Goal: Task Accomplishment & Management: Manage account settings

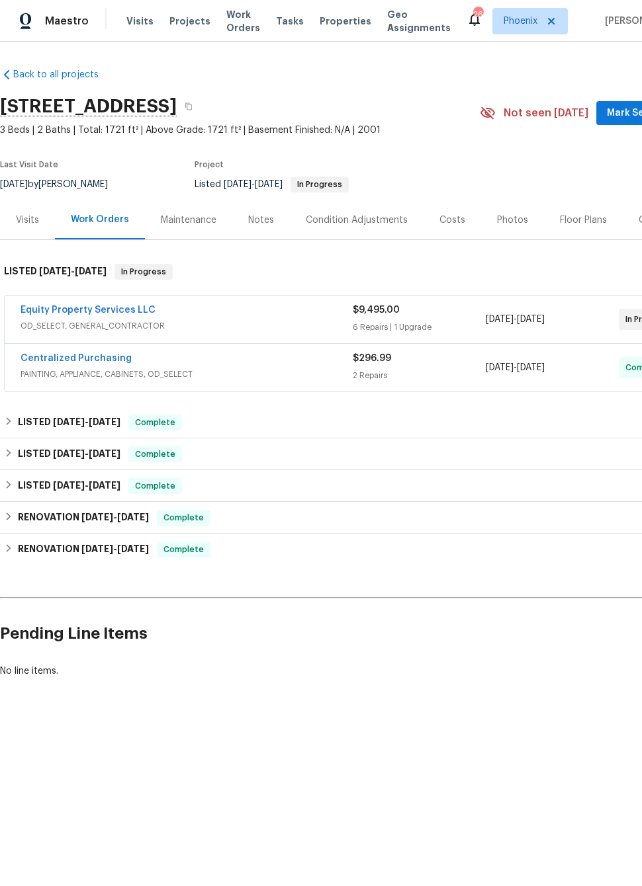
click at [66, 310] on link "Equity Property Services LLC" at bounding box center [88, 310] width 135 height 9
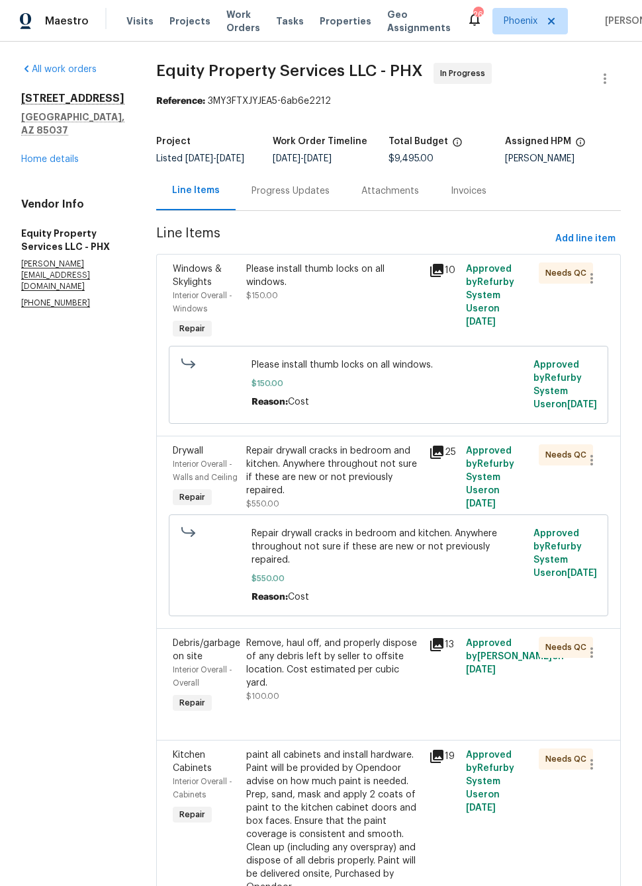
click at [265, 192] on div "Progress Updates" at bounding box center [290, 191] width 78 height 13
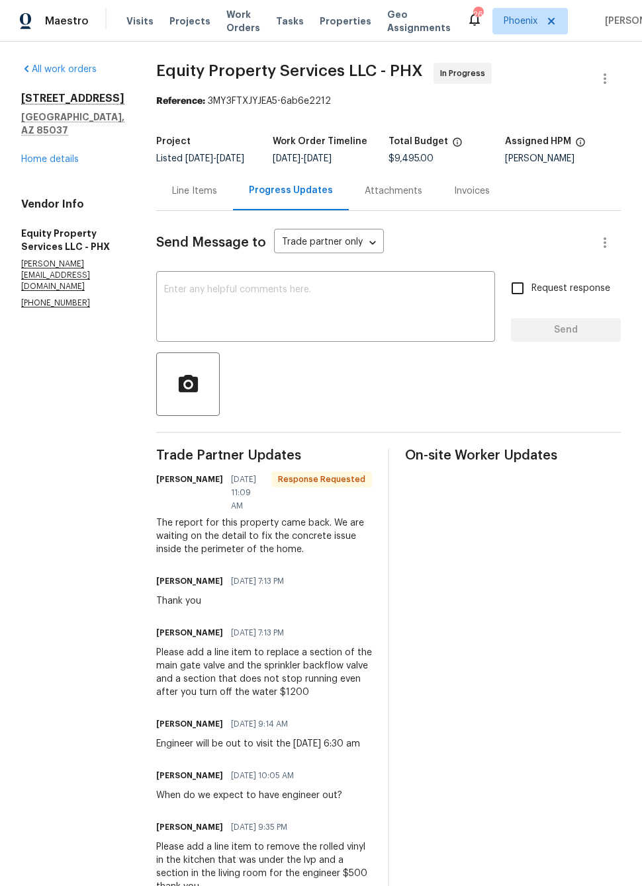
click at [402, 297] on textarea at bounding box center [325, 308] width 323 height 46
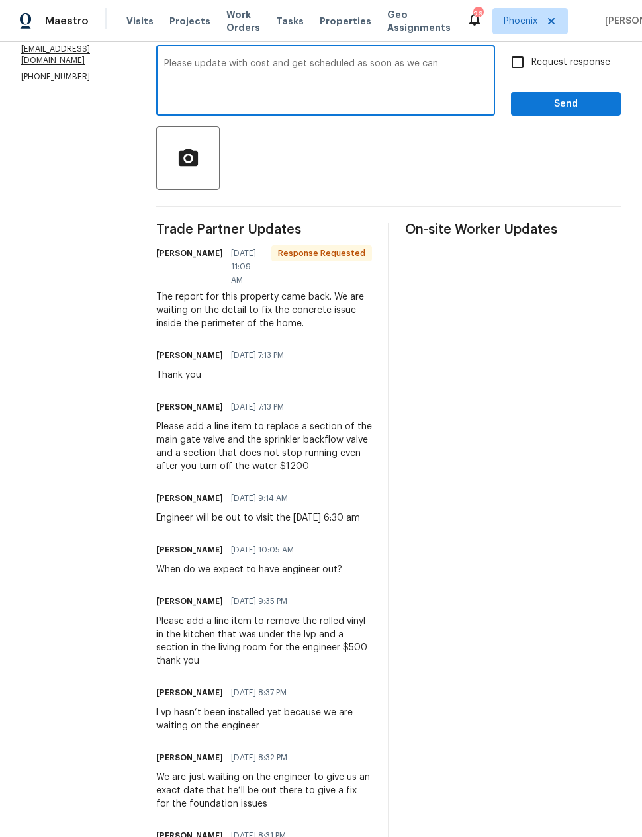
scroll to position [226, 0]
type textarea "Please update with cost and get scheduled as soon as we can"
click at [325, 421] on div "Please add a line item to replace a section of the main gate valve and the spri…" at bounding box center [264, 447] width 216 height 53
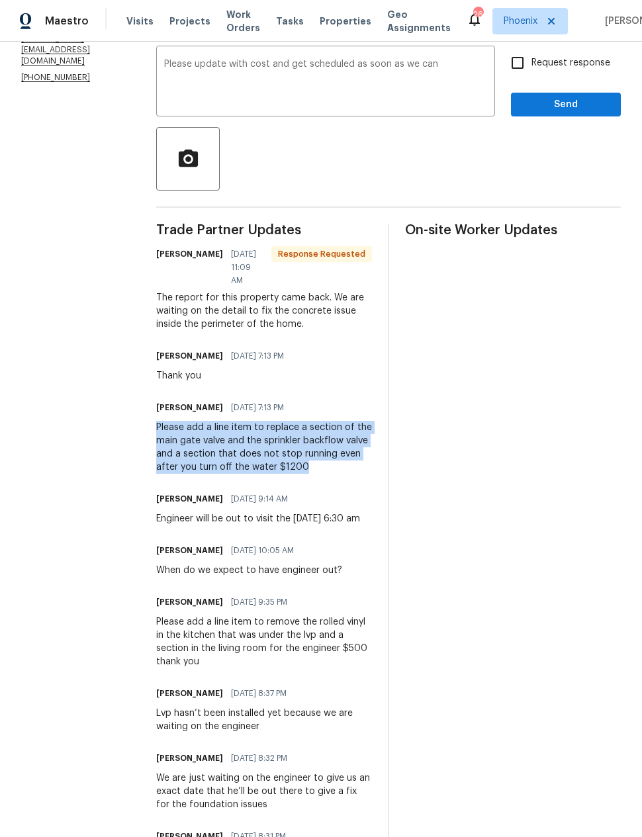
copy div "Please add a line item to replace a section of the main gate valve and the spri…"
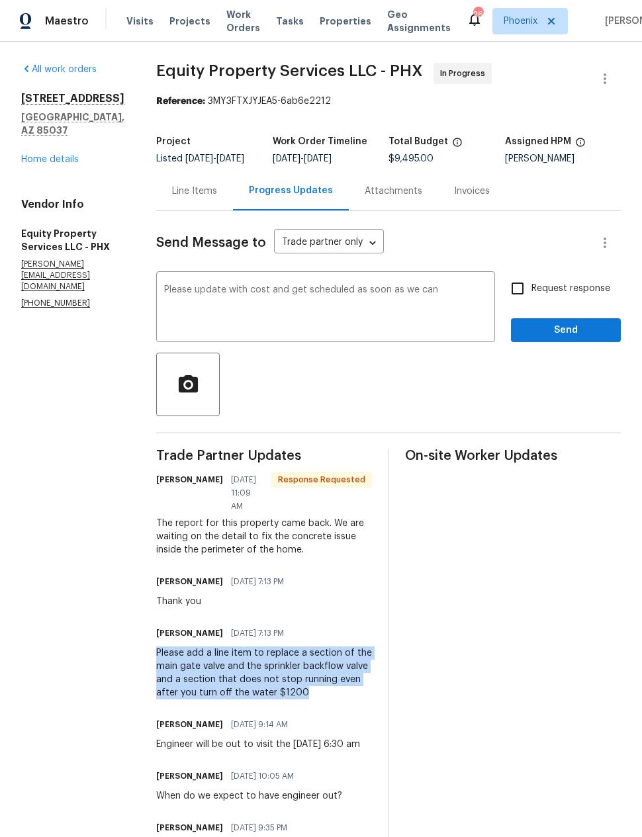
scroll to position [0, 0]
click at [193, 194] on div "Line Items" at bounding box center [194, 191] width 45 height 13
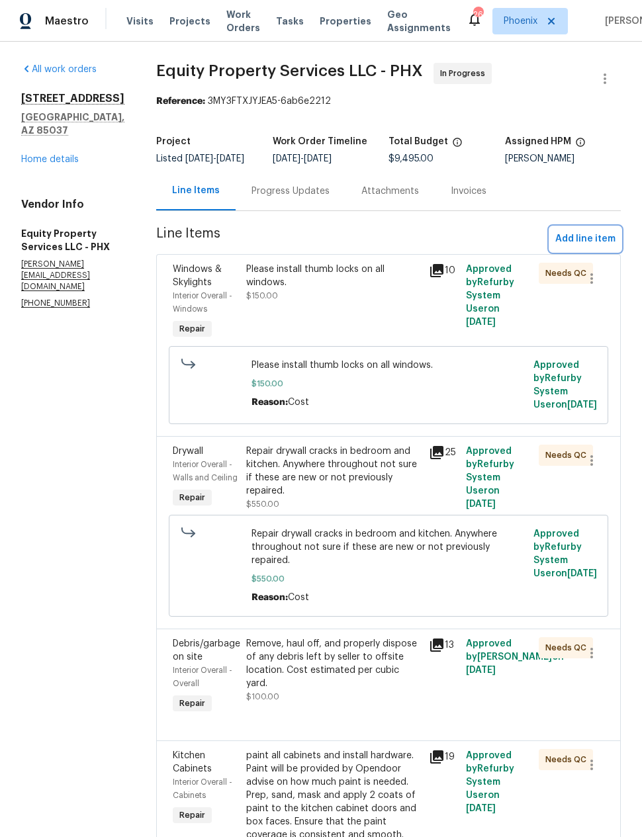
click at [576, 239] on span "Add line item" at bounding box center [585, 239] width 60 height 17
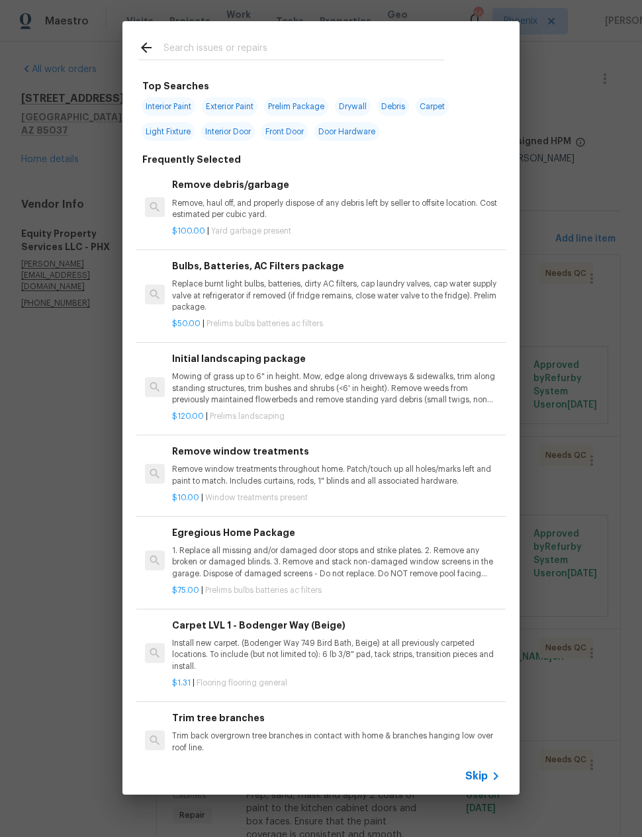
click at [302, 43] on input "text" at bounding box center [303, 50] width 280 height 20
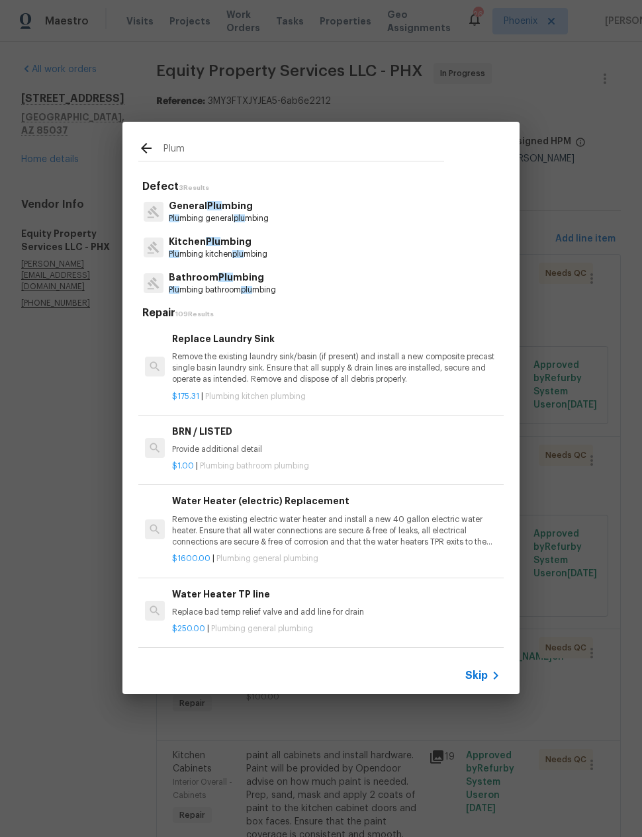
type input "Plumb"
click at [245, 209] on p "General Plumb ing" at bounding box center [219, 206] width 100 height 14
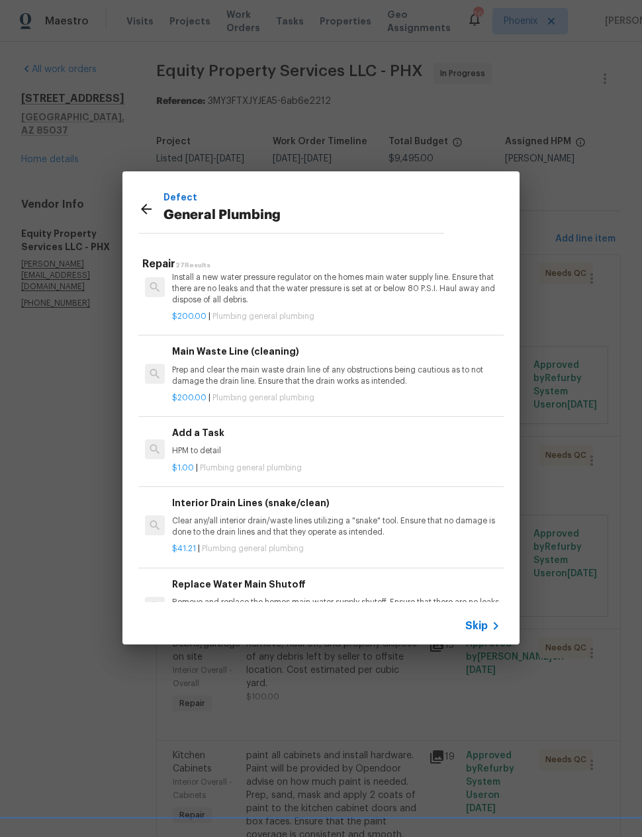
scroll to position [1385, 0]
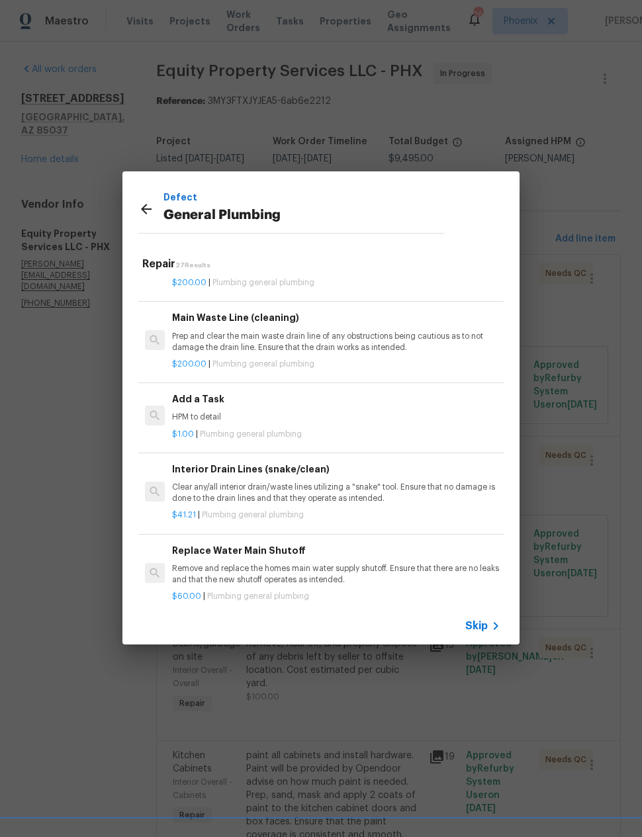
click at [326, 399] on div "Add a Task HPM to detail" at bounding box center [336, 408] width 328 height 32
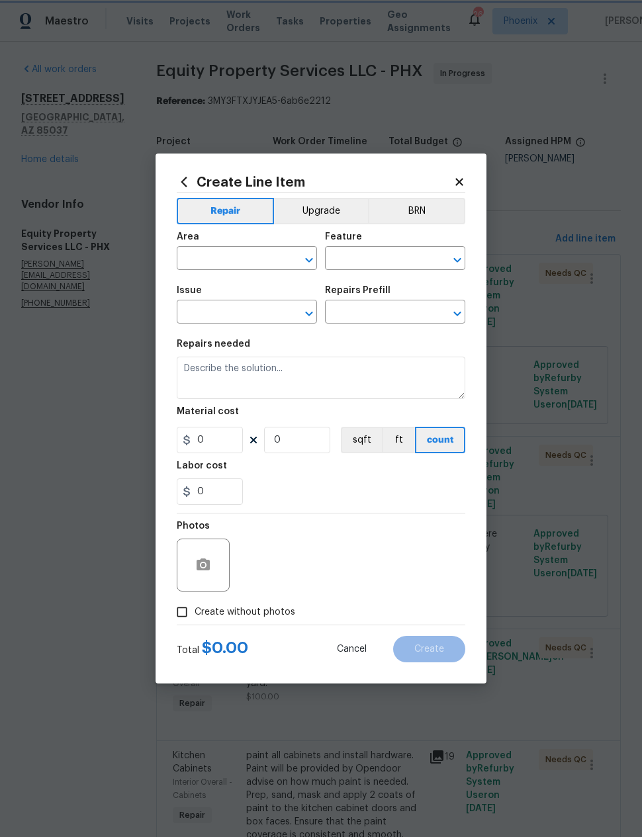
type input "Plumbing"
type input "General Plumbing"
type input "Add a Task $1.00"
type textarea "HPM to detail"
type input "1"
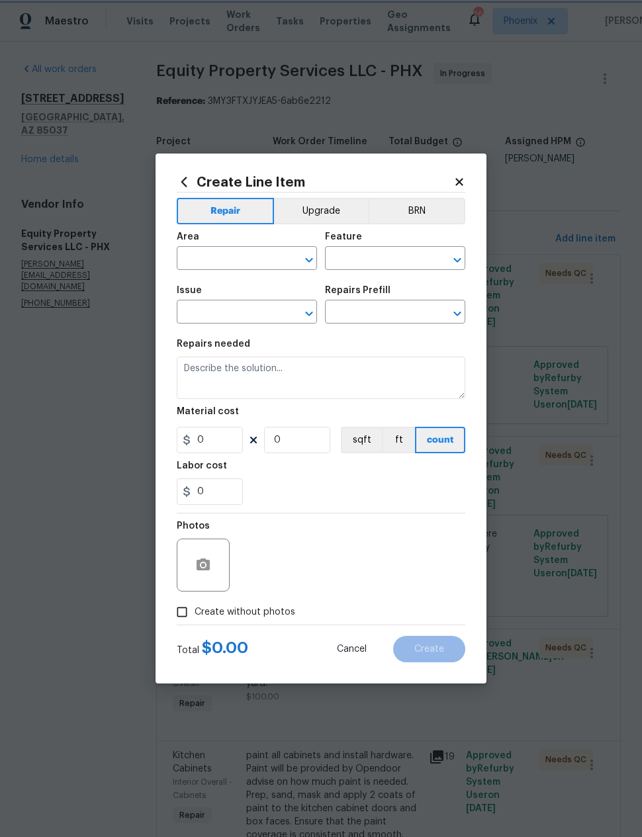
type input "1"
click at [314, 408] on div "Material cost" at bounding box center [321, 415] width 288 height 17
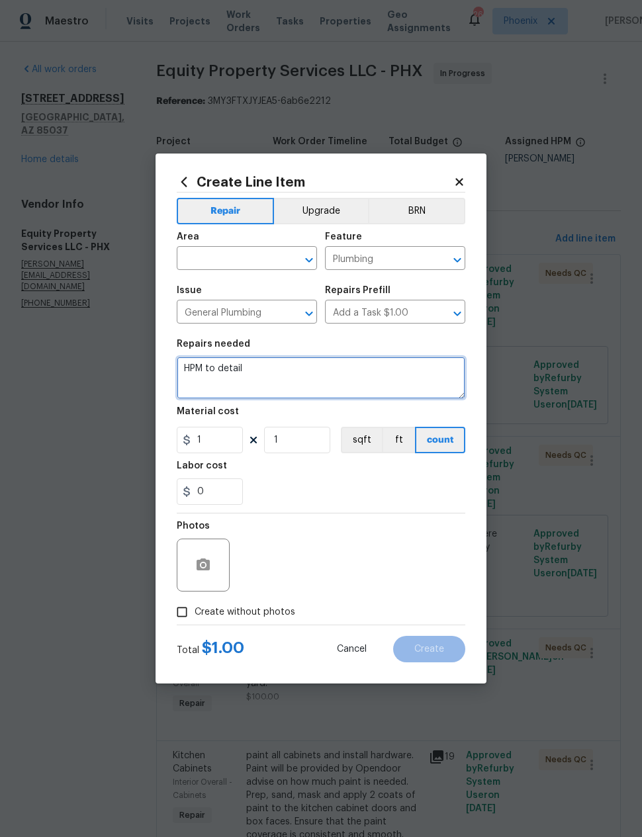
click at [323, 374] on textarea "HPM to detail" at bounding box center [321, 378] width 288 height 42
click at [323, 373] on textarea "HPM to detail" at bounding box center [321, 378] width 288 height 42
click at [323, 376] on textarea "HPM to detail" at bounding box center [321, 378] width 288 height 42
click at [283, 369] on textarea "HPM to detail" at bounding box center [321, 378] width 288 height 42
click at [283, 368] on textarea "HPM to detail" at bounding box center [321, 378] width 288 height 42
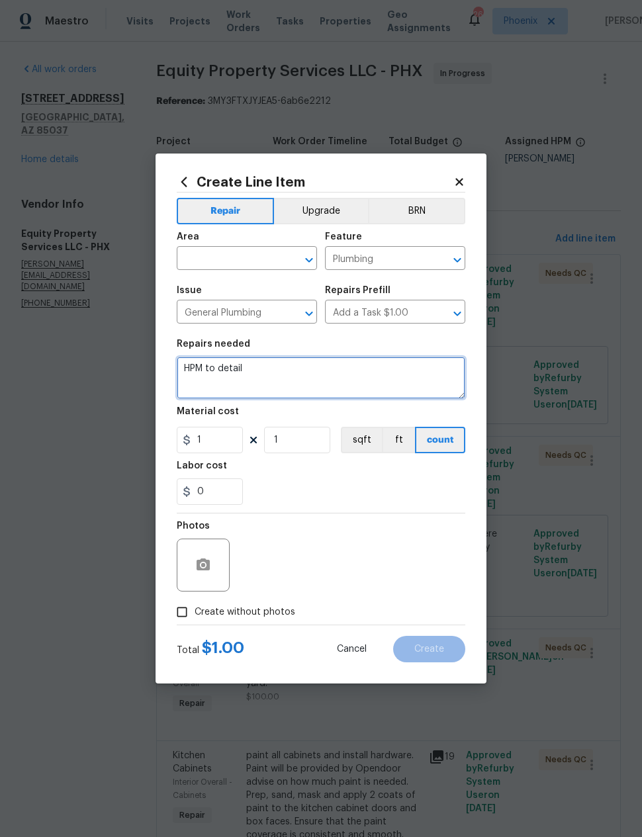
click at [279, 370] on textarea "HPM to detail" at bounding box center [321, 378] width 288 height 42
paste textarea "Please add a line item to replace a section of the main gate valve and the spri…"
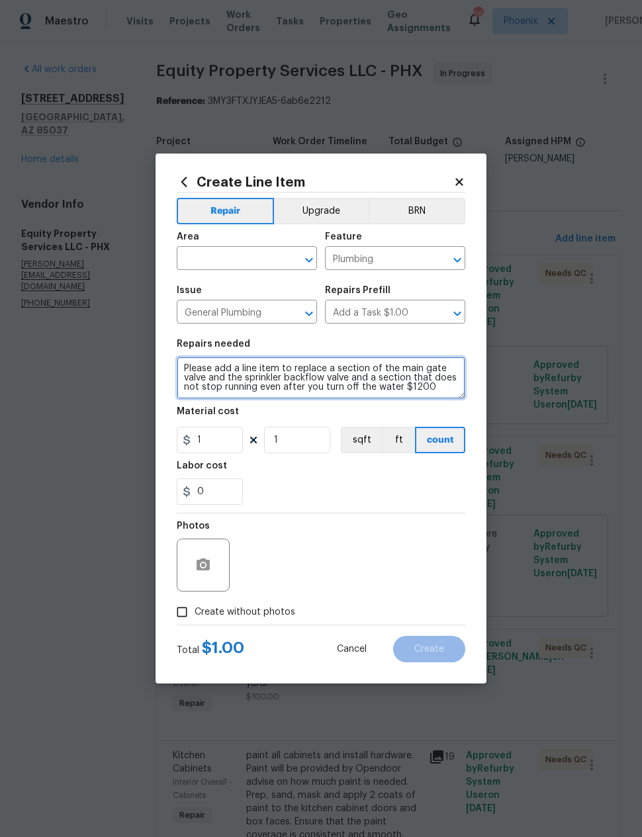
type textarea "Please add a line item to replace a section of the main gate valve and the spri…"
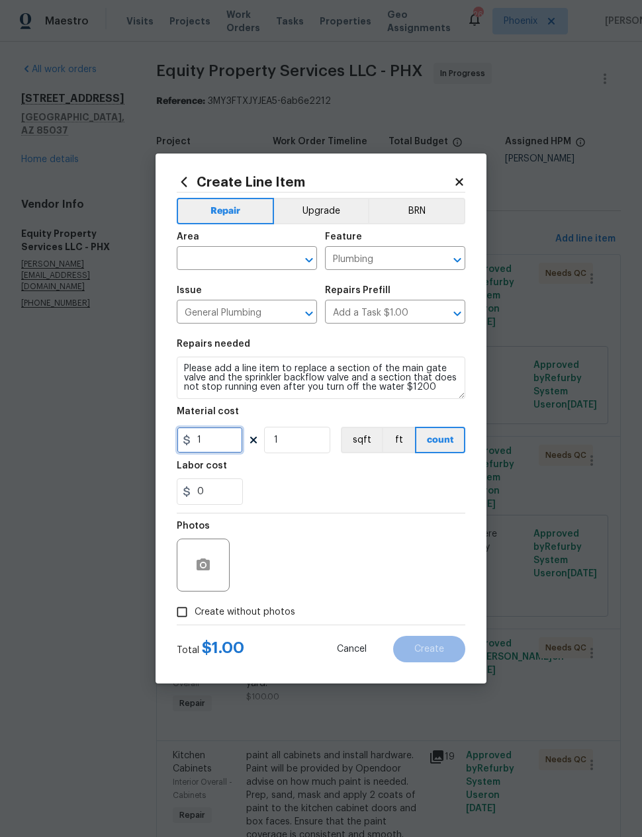
click at [225, 434] on input "1" at bounding box center [210, 440] width 66 height 26
click at [216, 439] on input "1" at bounding box center [210, 440] width 66 height 26
click at [284, 265] on button "Clear" at bounding box center [291, 260] width 19 height 19
type input "1200"
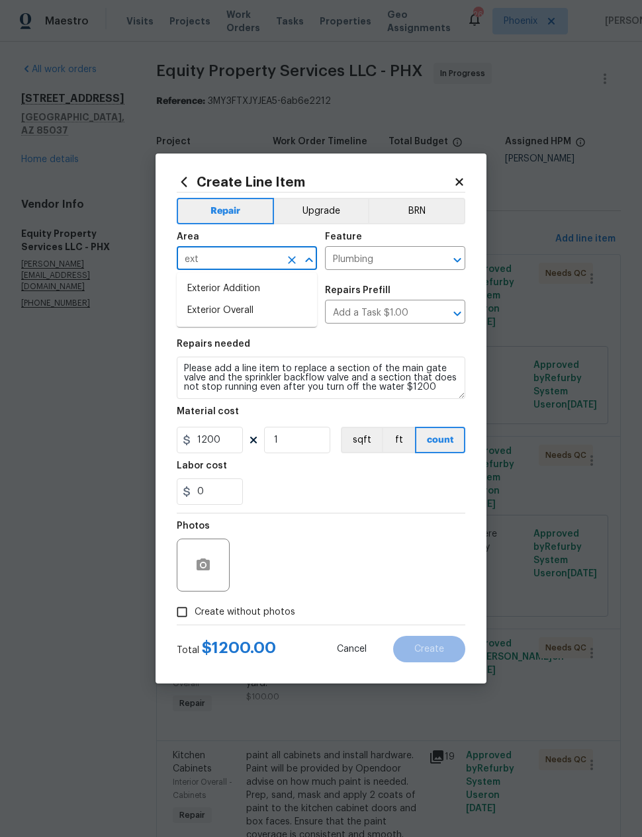
click at [253, 308] on li "Exterior Overall" at bounding box center [247, 311] width 140 height 22
type input "Exterior Overall"
click at [401, 493] on div "0" at bounding box center [321, 491] width 288 height 26
click at [183, 613] on input "Create without photos" at bounding box center [181, 611] width 25 height 25
checkbox input "true"
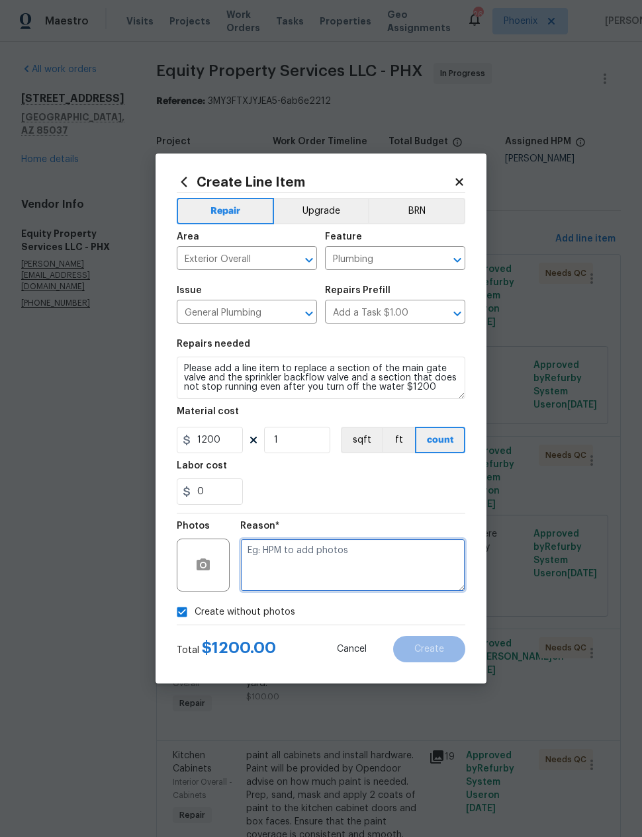
click at [349, 558] on textarea at bounding box center [352, 564] width 225 height 53
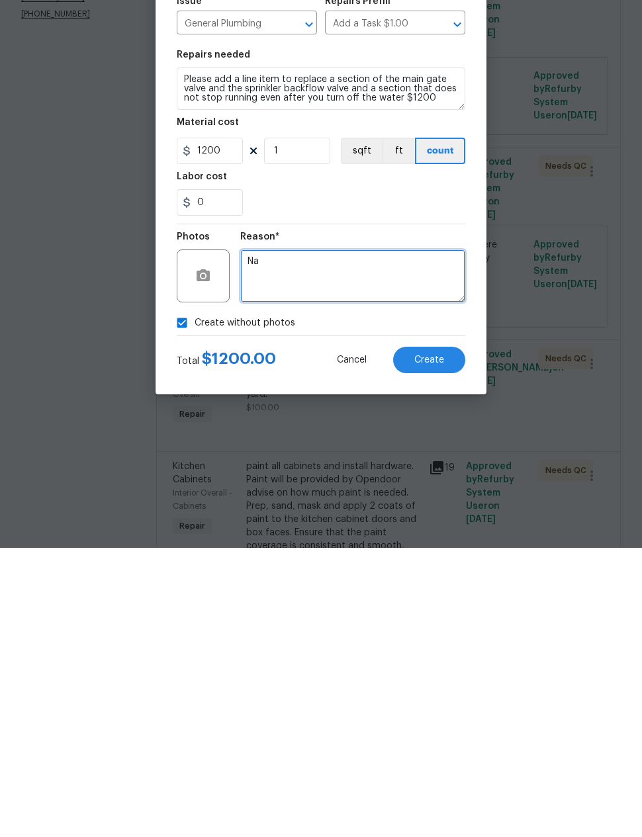
type textarea "Na"
click at [437, 644] on span "Create" at bounding box center [429, 649] width 30 height 10
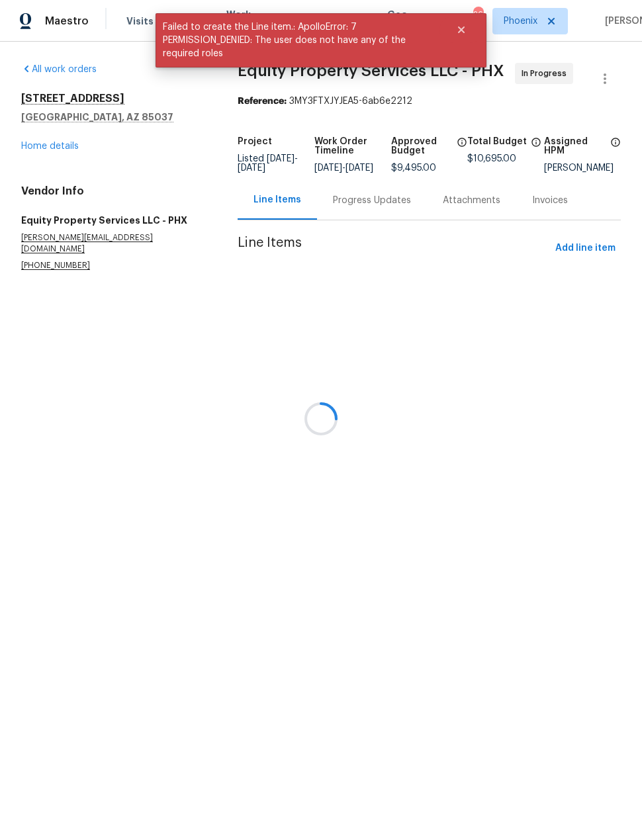
scroll to position [0, 0]
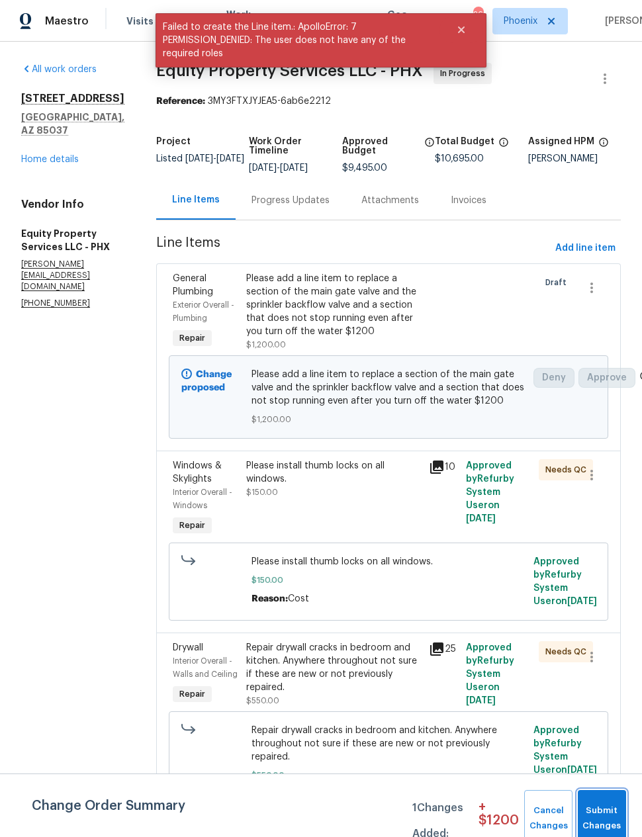
click at [607, 807] on span "Submit Changes" at bounding box center [601, 818] width 35 height 30
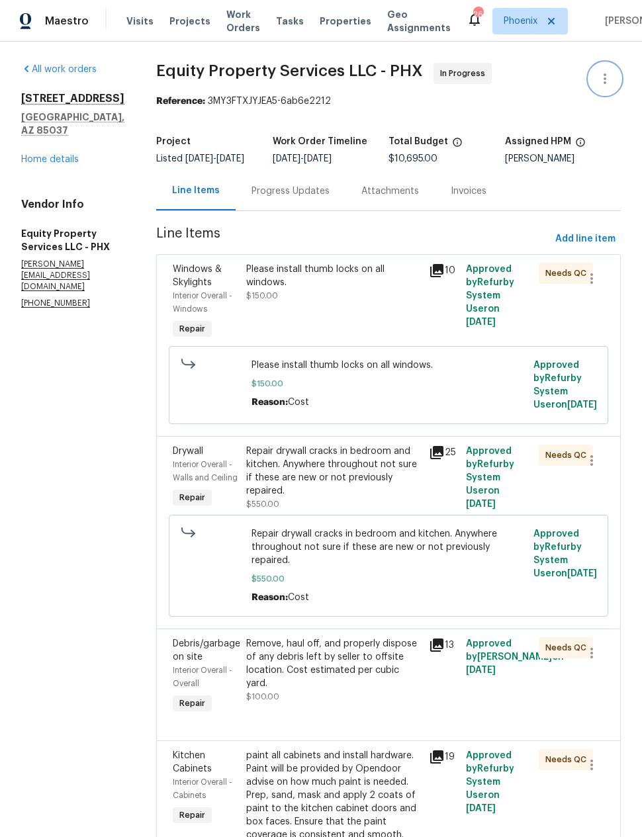
click at [603, 73] on icon "button" at bounding box center [605, 79] width 16 height 16
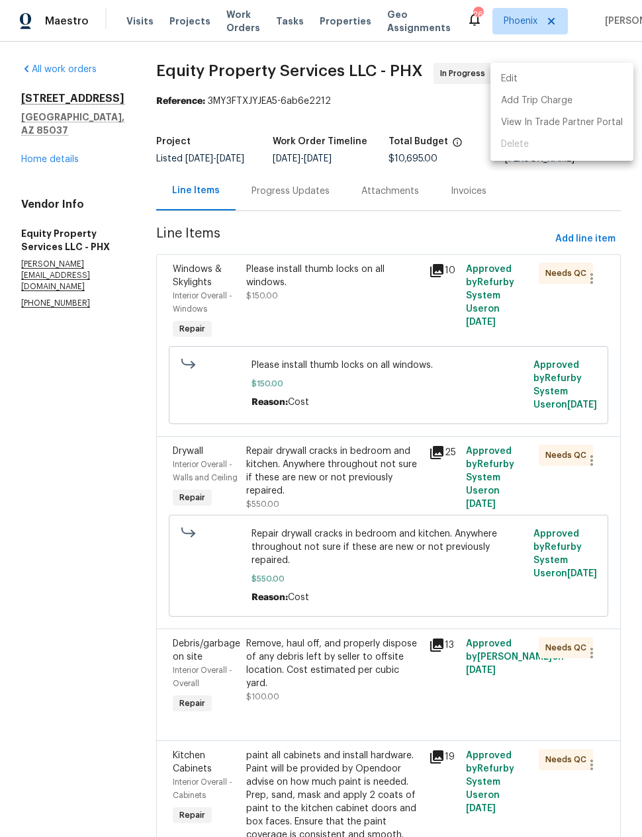
click at [584, 83] on li "Edit" at bounding box center [561, 79] width 143 height 22
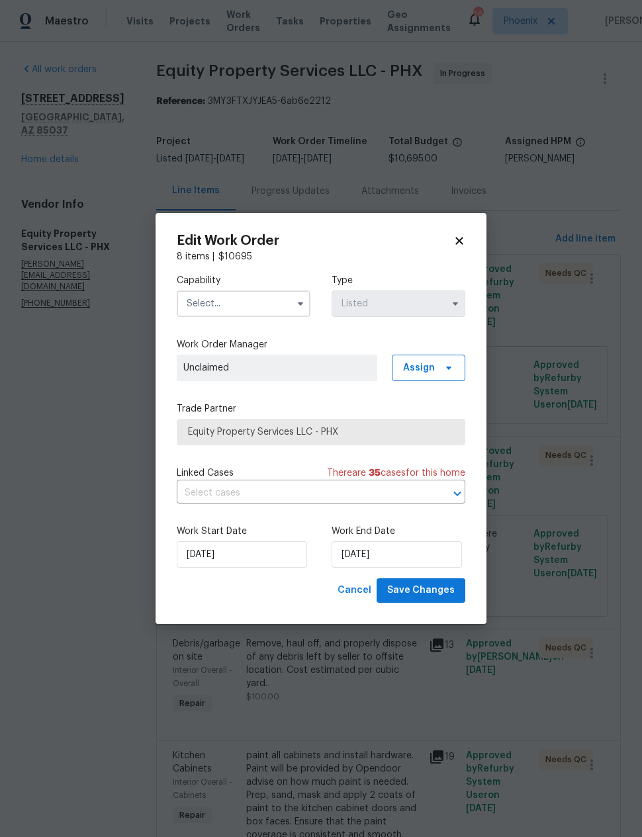
click at [269, 301] on input "text" at bounding box center [244, 303] width 134 height 26
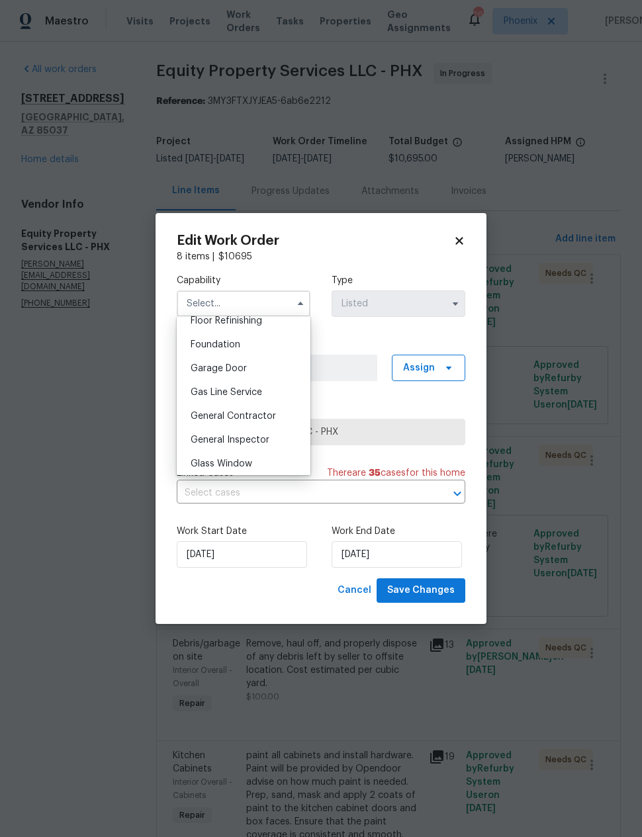
scroll to position [550, 0]
click at [258, 420] on div "General Contractor" at bounding box center [243, 414] width 127 height 24
type input "General Contractor"
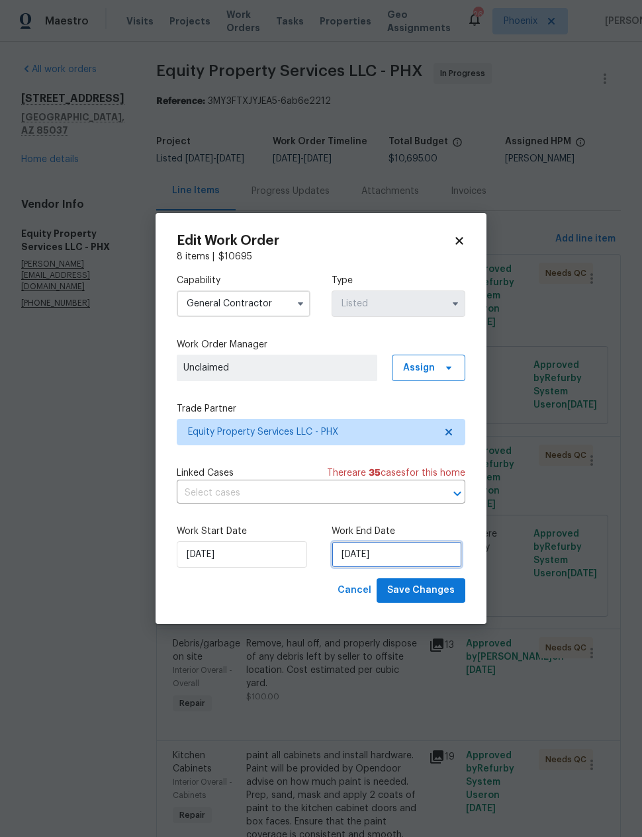
click at [372, 558] on input "8/8/2025" at bounding box center [396, 554] width 130 height 26
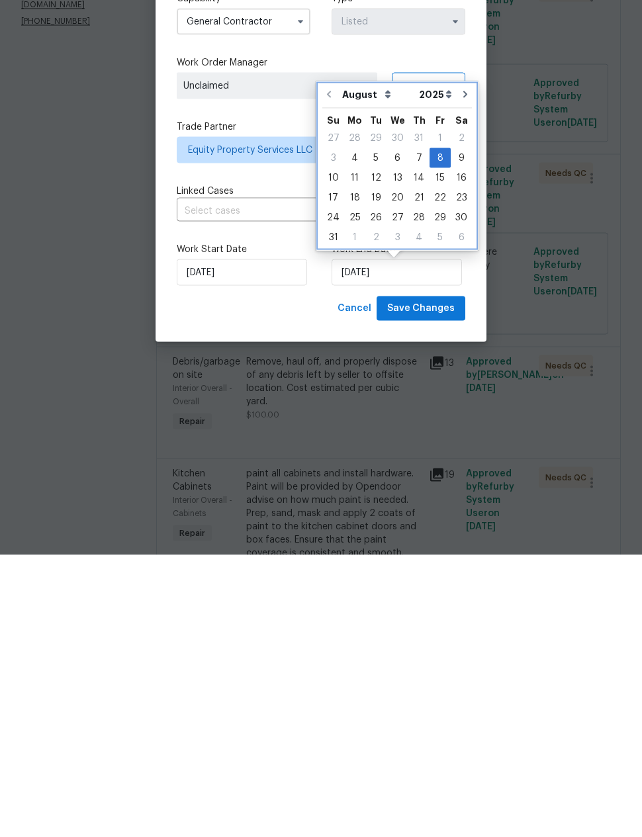
click at [460, 371] on icon "Go to next month" at bounding box center [465, 376] width 11 height 11
type input "9/8/2025"
select select "8"
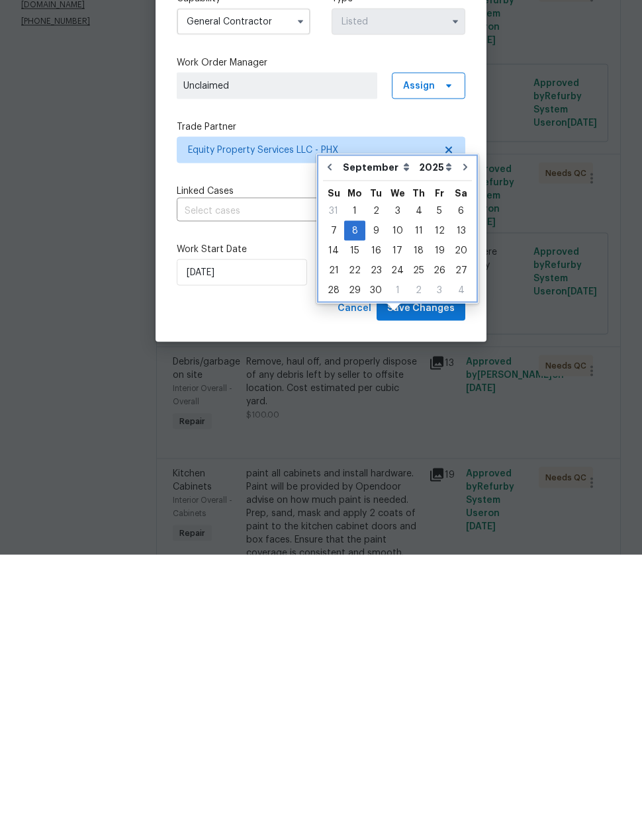
scroll to position [53, 0]
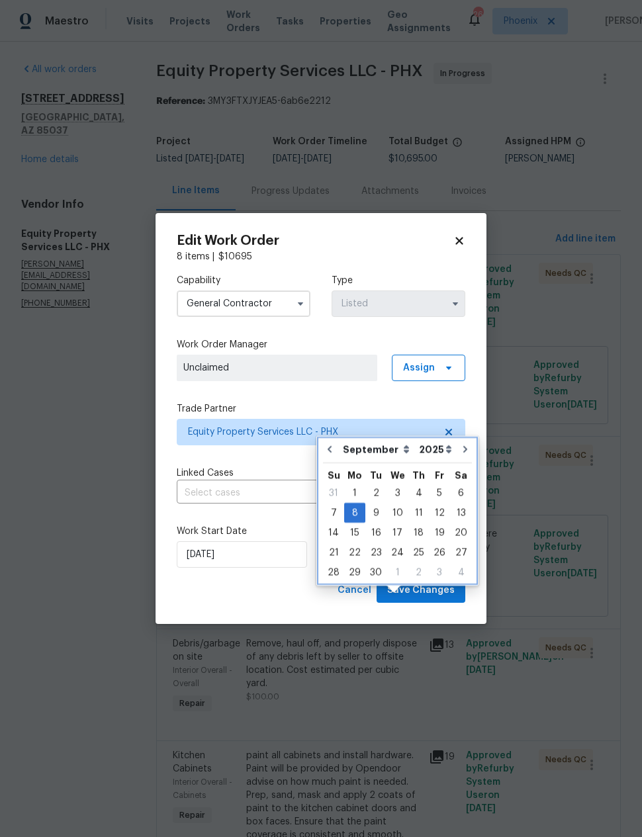
click at [455, 436] on button "Go to next month" at bounding box center [465, 449] width 20 height 26
type input "10/8/2025"
select select "9"
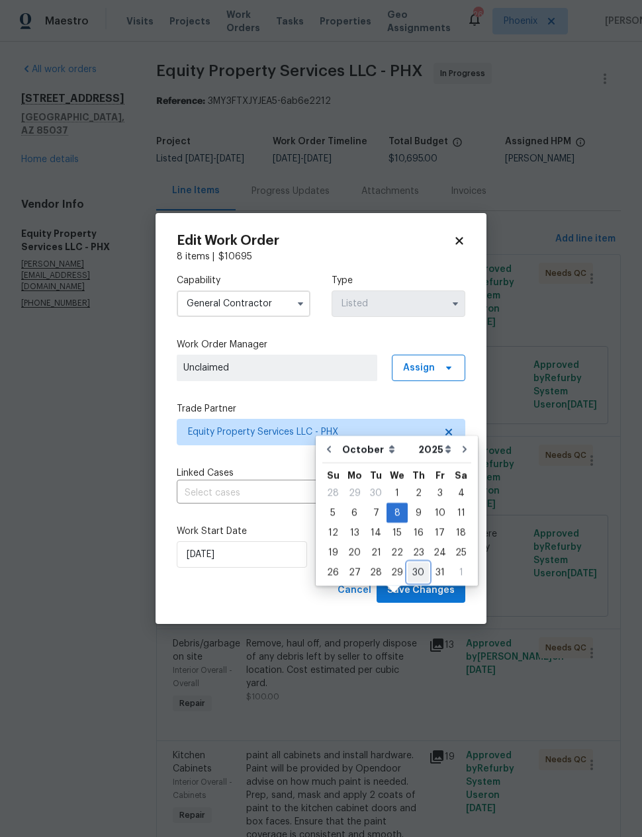
click at [414, 563] on div "30" at bounding box center [417, 572] width 21 height 19
type input "10/30/2025"
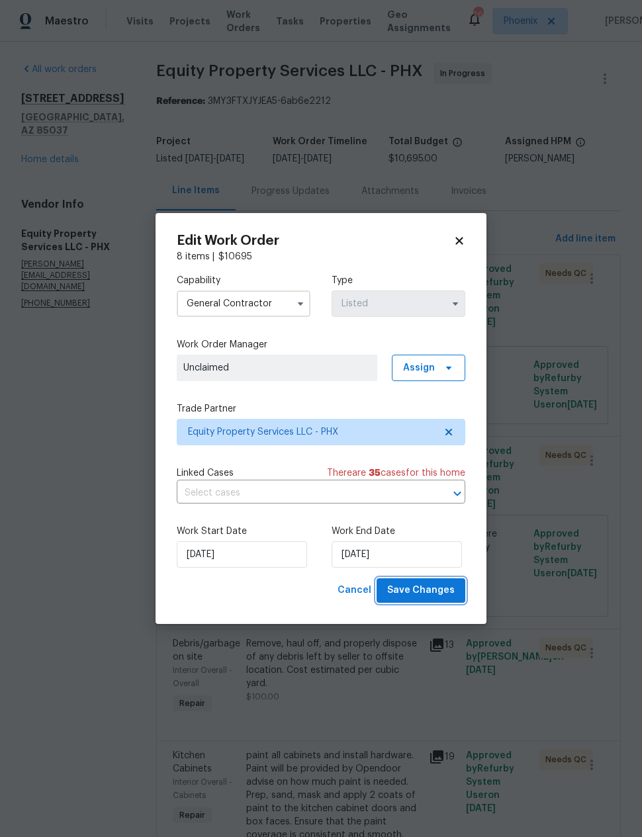
click at [433, 593] on span "Save Changes" at bounding box center [420, 590] width 67 height 17
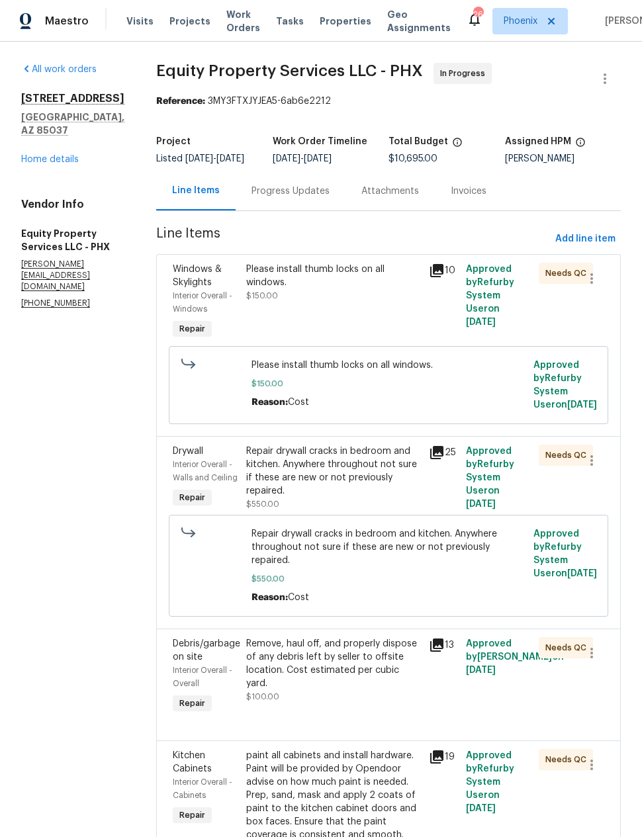
scroll to position [0, 0]
click at [585, 227] on button "Add line item" at bounding box center [585, 239] width 71 height 24
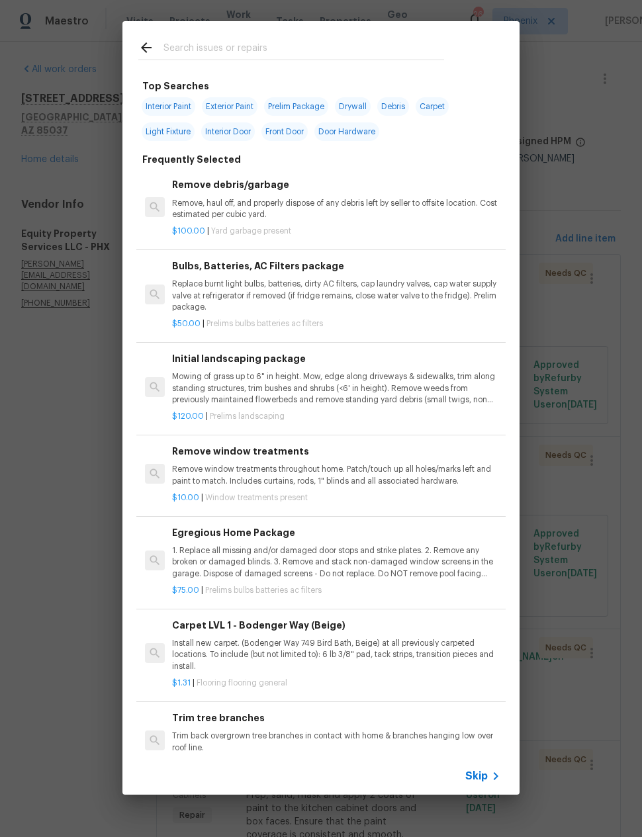
click at [321, 56] on input "text" at bounding box center [303, 50] width 280 height 20
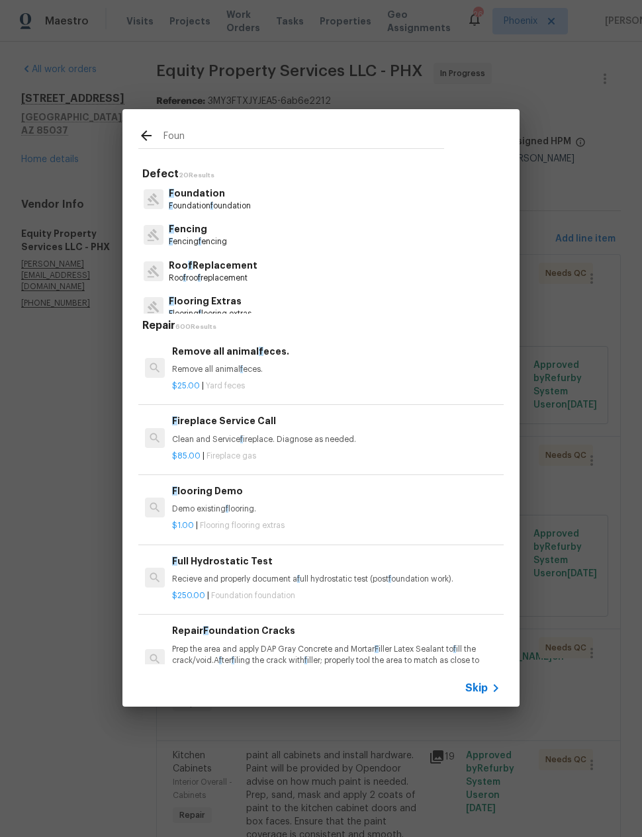
type input "Found"
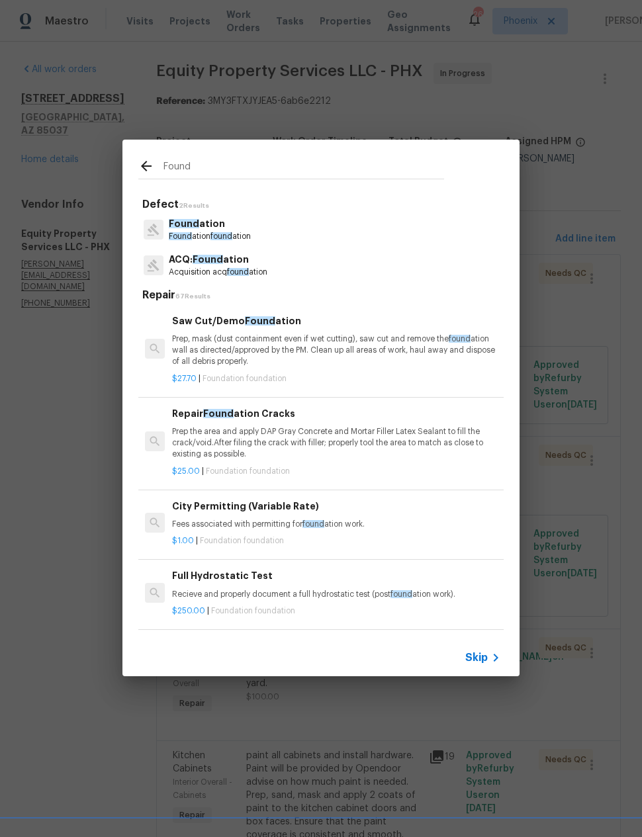
click at [239, 228] on p "Found ation" at bounding box center [210, 224] width 82 height 14
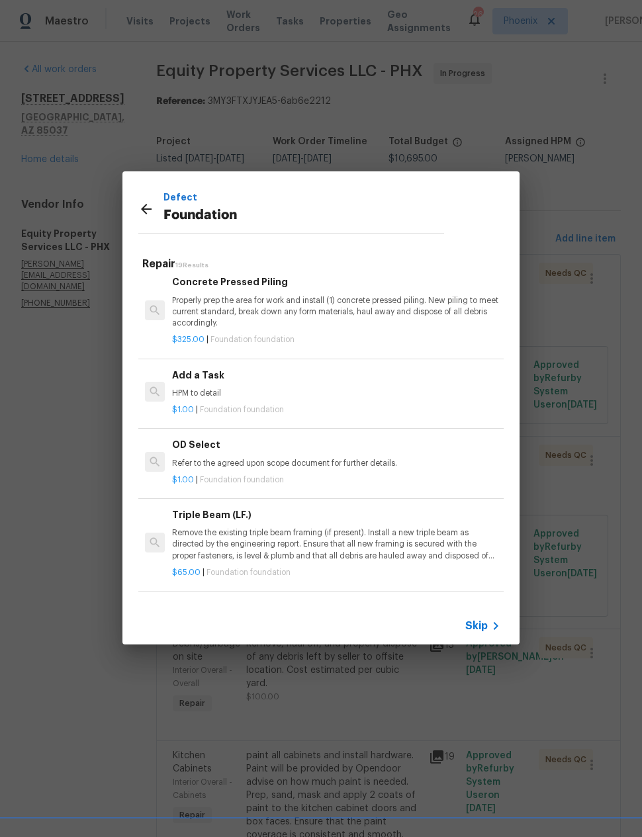
scroll to position [979, 0]
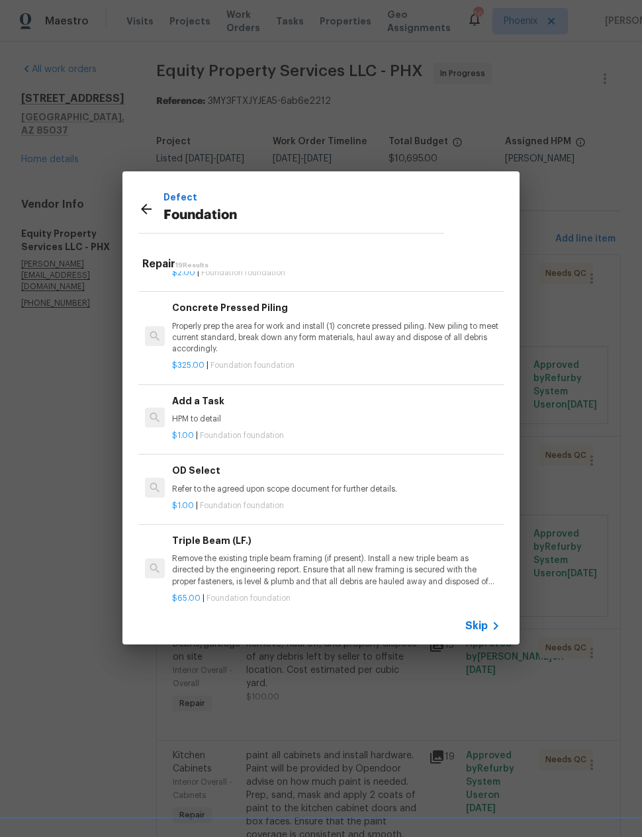
click at [351, 425] on p "HPM to detail" at bounding box center [336, 418] width 328 height 11
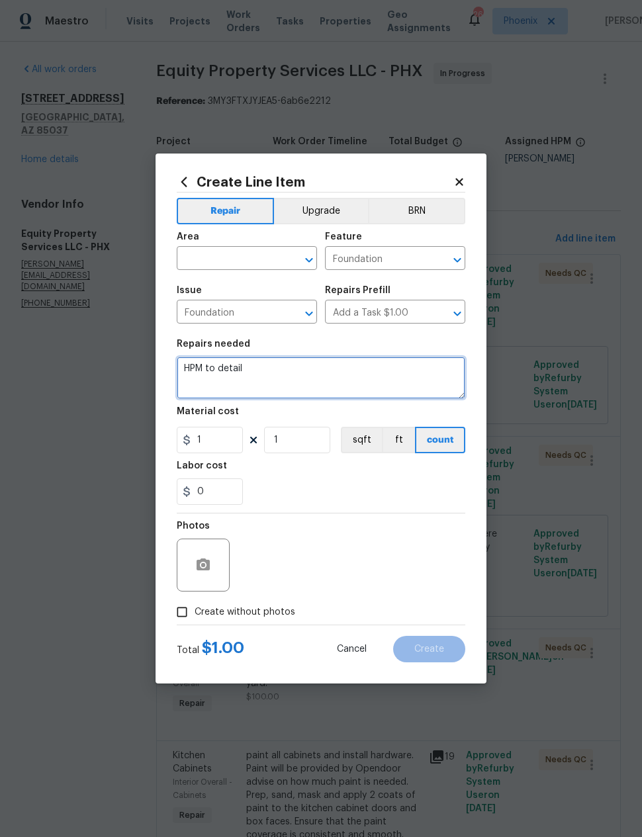
click at [341, 373] on textarea "HPM to detail" at bounding box center [321, 378] width 288 height 42
click at [341, 372] on textarea "HPM to detail" at bounding box center [321, 378] width 288 height 42
click at [343, 376] on textarea "HPM to detail" at bounding box center [321, 378] width 288 height 42
click at [342, 376] on textarea "HPM to detail" at bounding box center [321, 378] width 288 height 42
type textarea "Repair concrete foundation within engineered specs. Stitching or similar repair…"
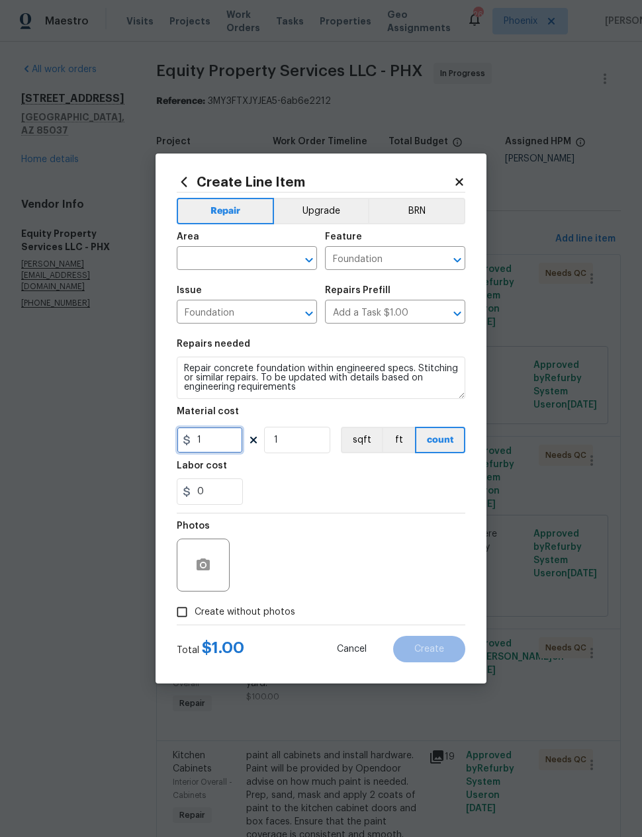
click at [222, 436] on input "1" at bounding box center [210, 440] width 66 height 26
type input "1000"
click at [390, 483] on div "0" at bounding box center [321, 491] width 288 height 26
click at [270, 258] on input "text" at bounding box center [228, 259] width 103 height 21
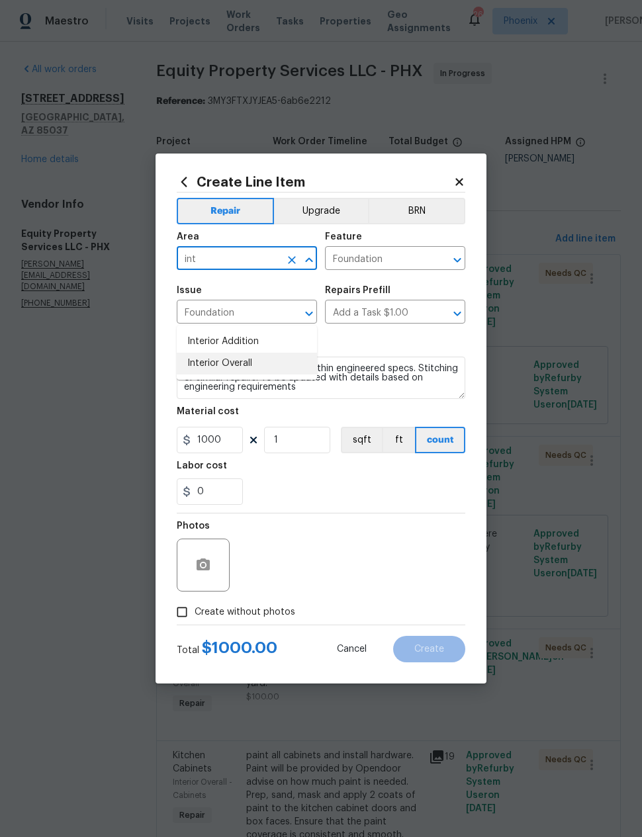
click at [253, 353] on li "Interior Overall" at bounding box center [247, 364] width 140 height 22
type input "Interior Overall"
click at [356, 498] on div "0" at bounding box center [321, 491] width 288 height 26
click at [179, 616] on input "Create without photos" at bounding box center [181, 611] width 25 height 25
checkbox input "true"
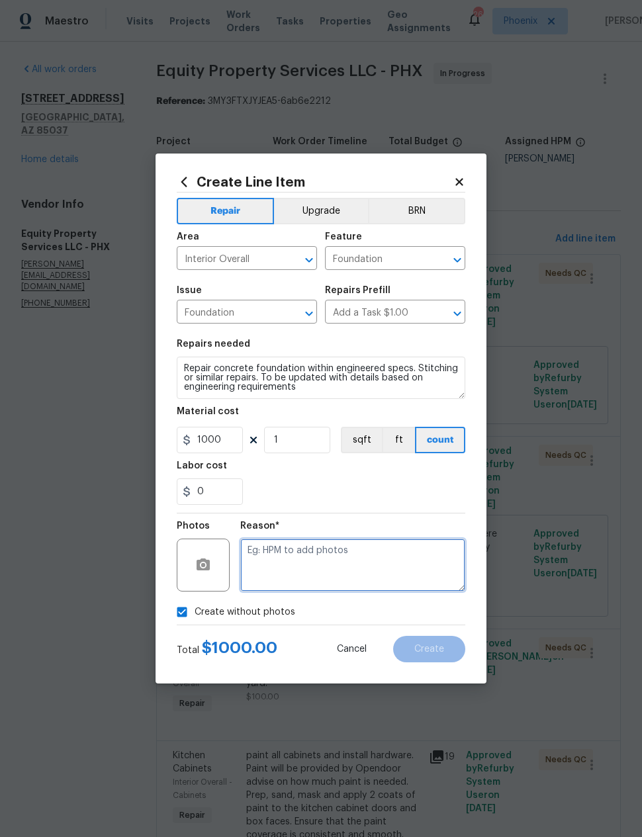
click at [402, 564] on textarea at bounding box center [352, 564] width 225 height 53
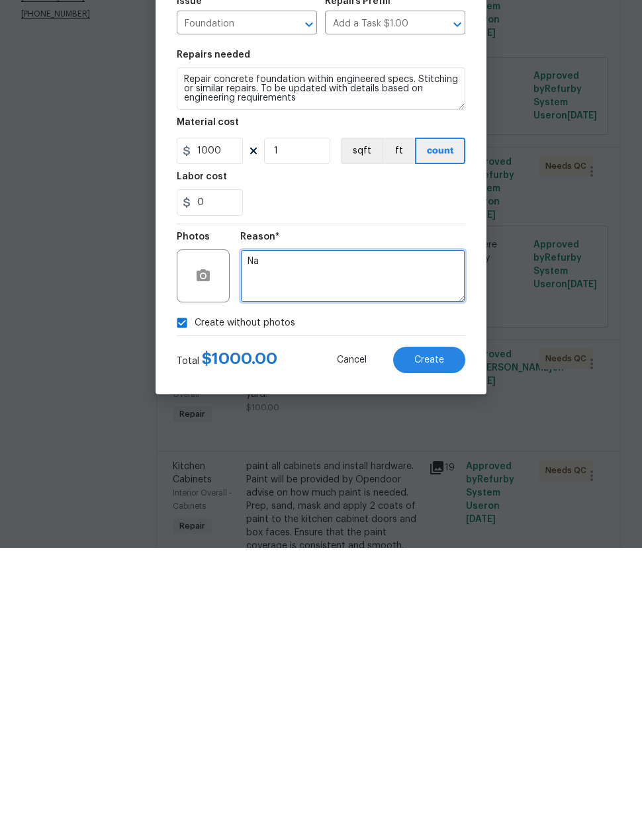
scroll to position [53, 0]
type textarea "Na"
click at [439, 644] on span "Create" at bounding box center [429, 649] width 30 height 10
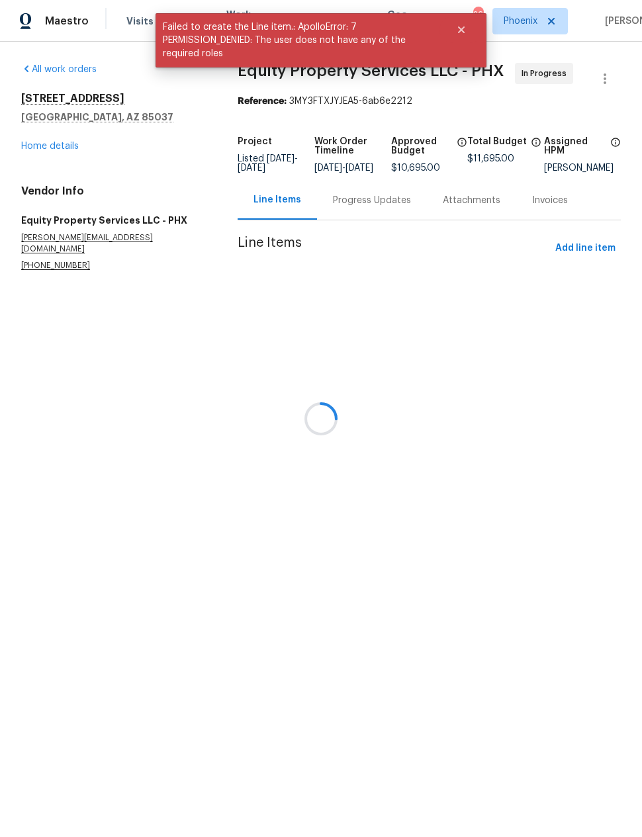
scroll to position [0, 0]
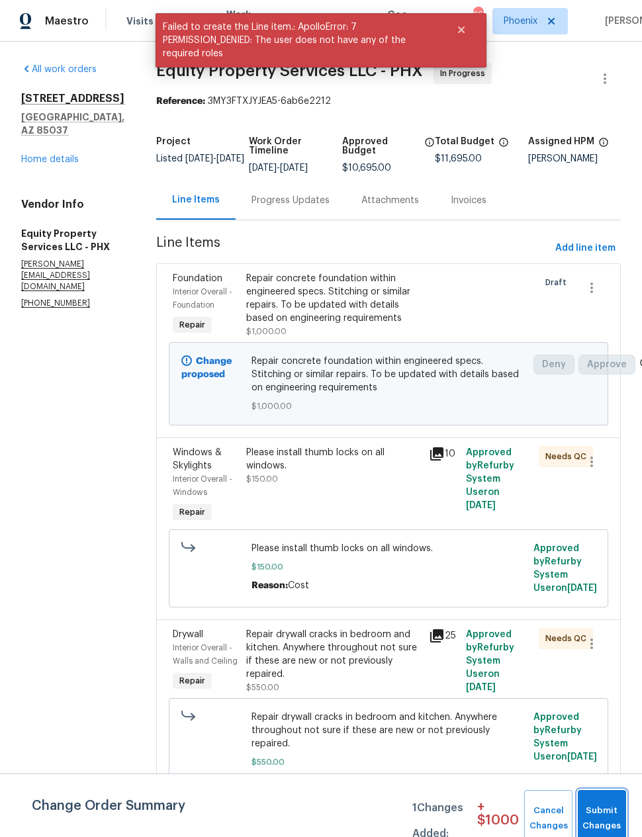
click at [615, 793] on button "Submit Changes" at bounding box center [601, 818] width 48 height 57
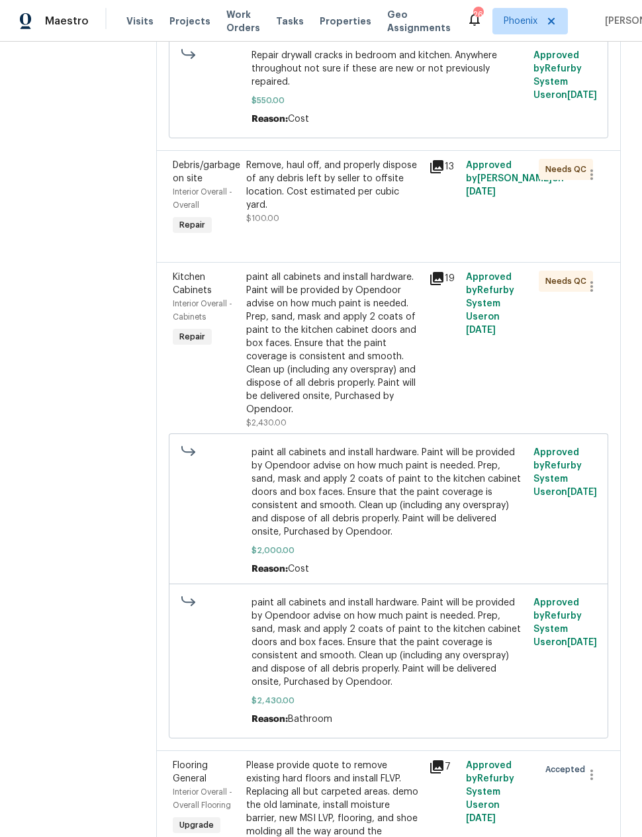
scroll to position [452, 0]
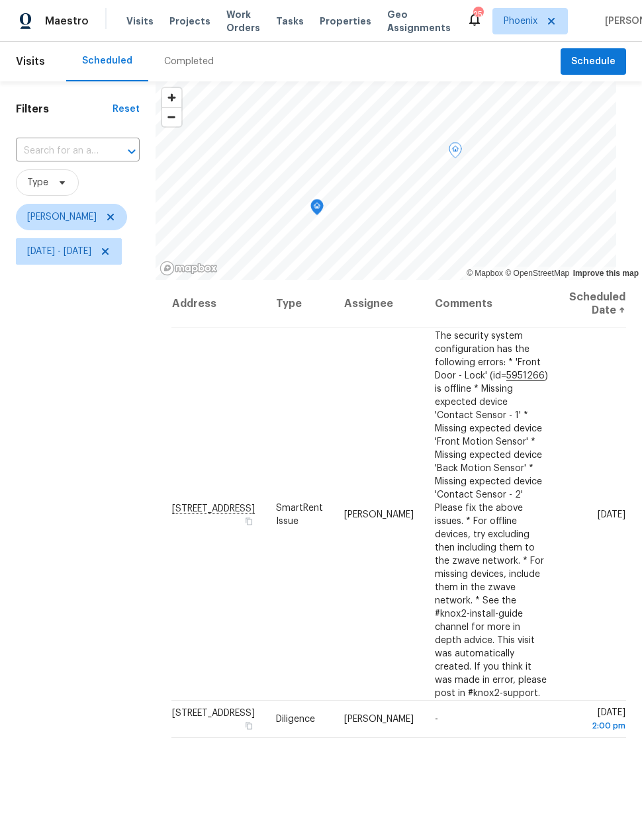
click at [0, 0] on icon at bounding box center [0, 0] width 0 height 0
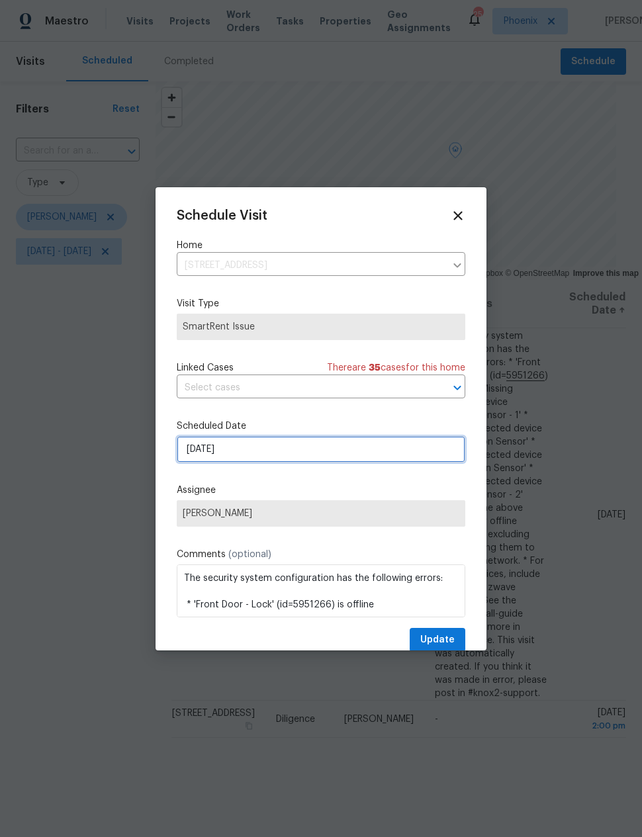
click at [196, 448] on input "[DATE]" at bounding box center [321, 449] width 288 height 26
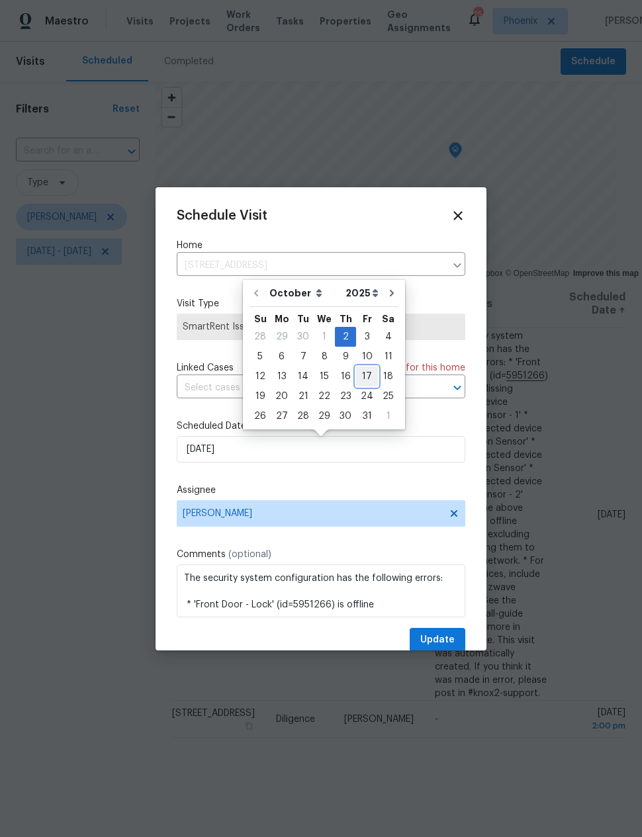
click at [364, 374] on div "17" at bounding box center [367, 376] width 22 height 19
type input "[DATE]"
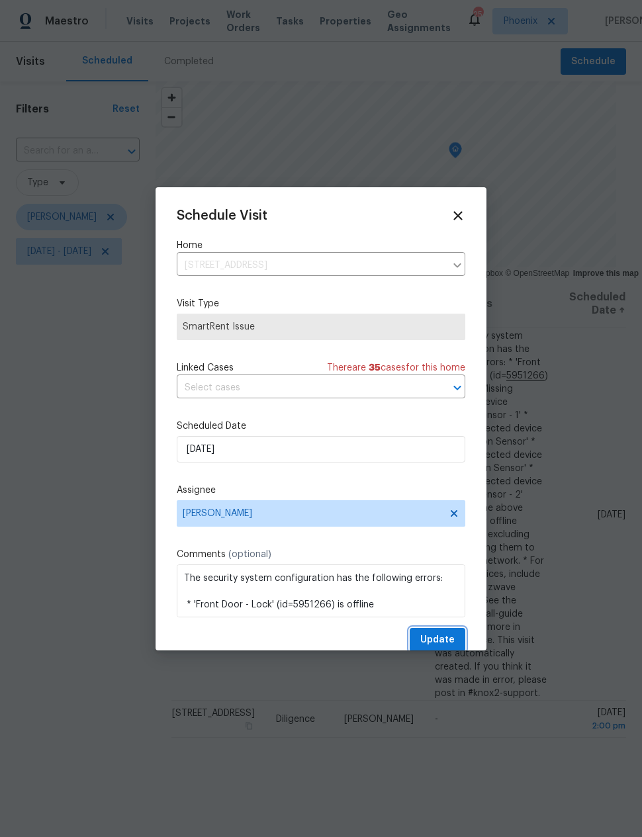
click at [445, 635] on span "Update" at bounding box center [437, 640] width 34 height 17
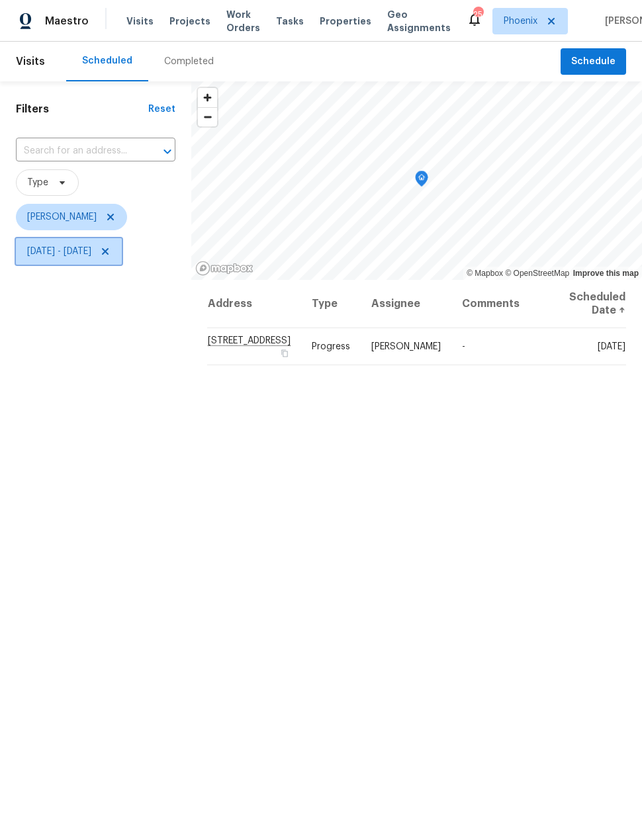
click at [122, 247] on span "Sun, Sep 21 - Sat, Oct 04" at bounding box center [69, 251] width 106 height 26
click at [108, 252] on icon at bounding box center [105, 251] width 7 height 7
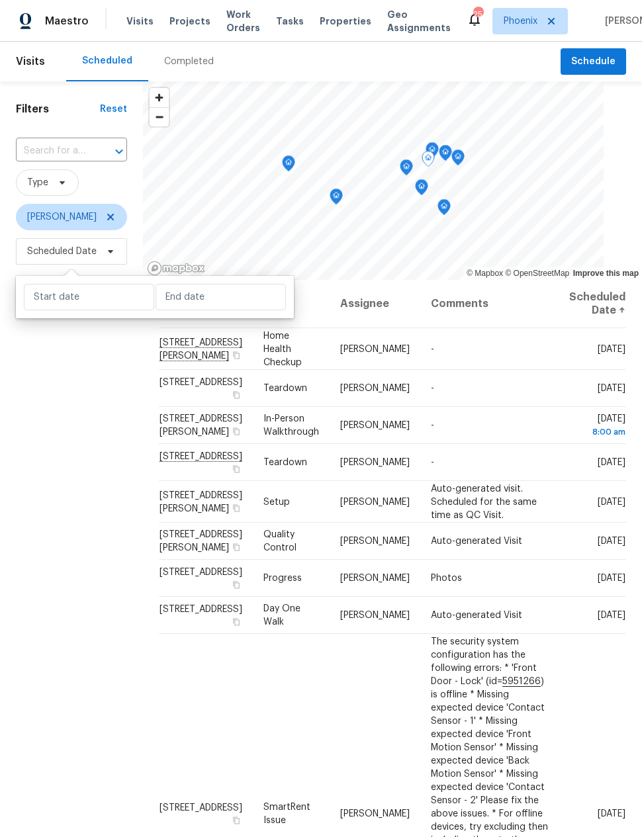
click at [0, 0] on icon at bounding box center [0, 0] width 0 height 0
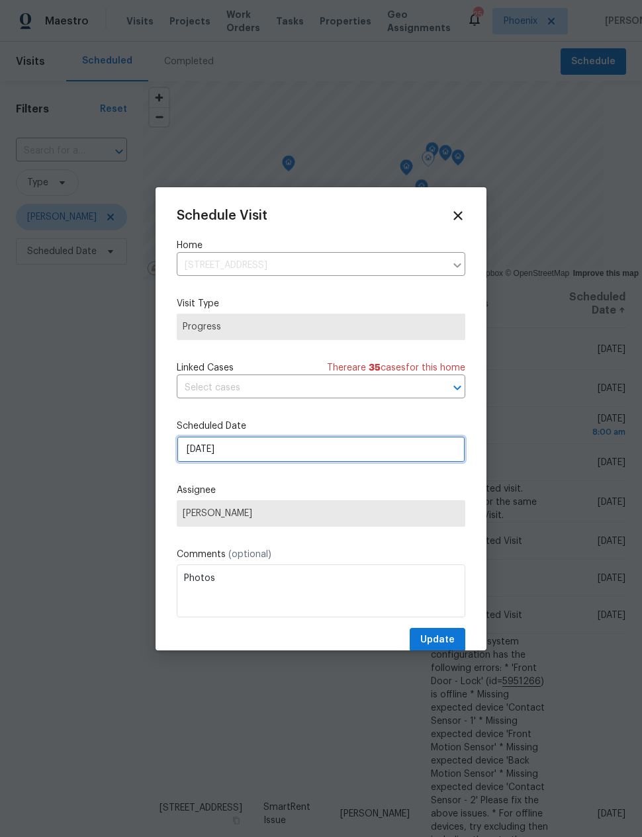
click at [314, 454] on input "10/10/2025" at bounding box center [321, 449] width 288 height 26
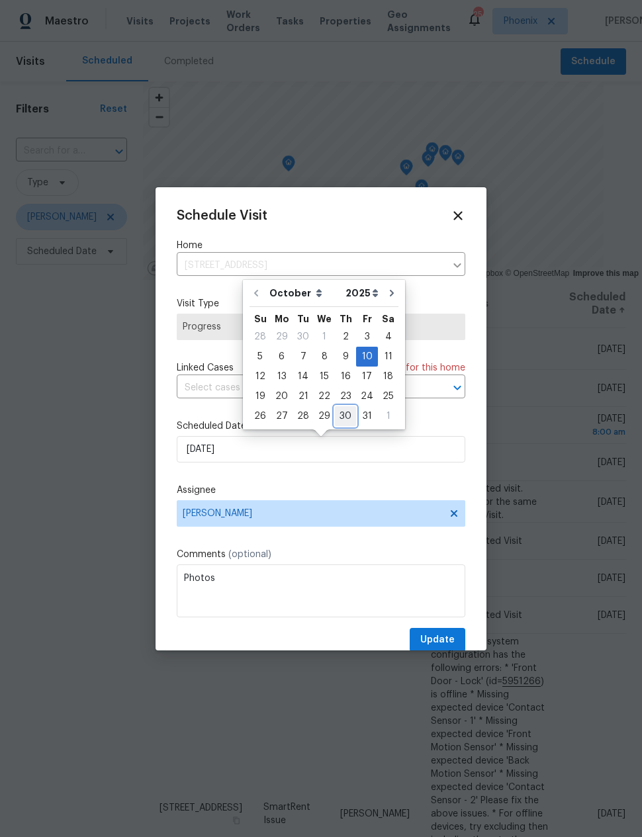
click at [341, 419] on div "30" at bounding box center [345, 416] width 21 height 19
type input "10/30/2025"
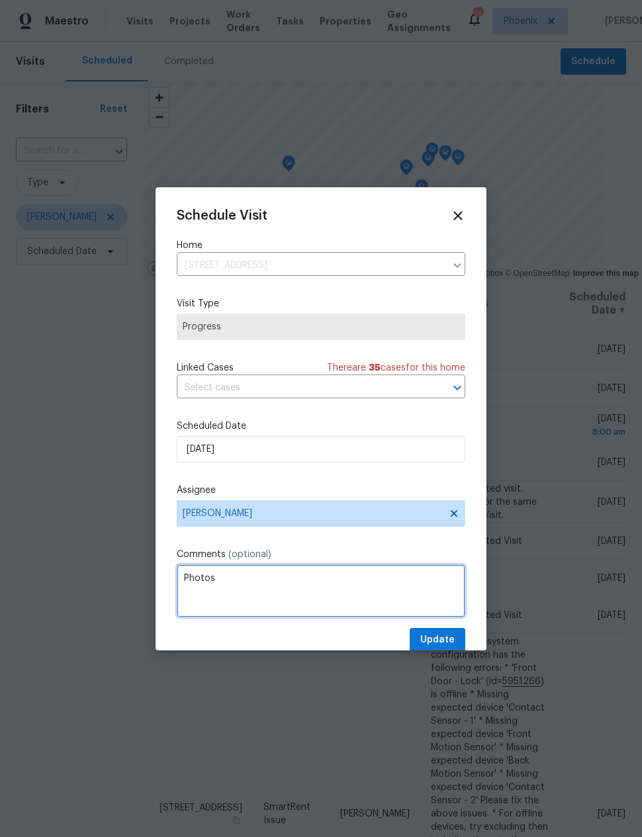
click at [299, 581] on textarea "Photos" at bounding box center [321, 590] width 288 height 53
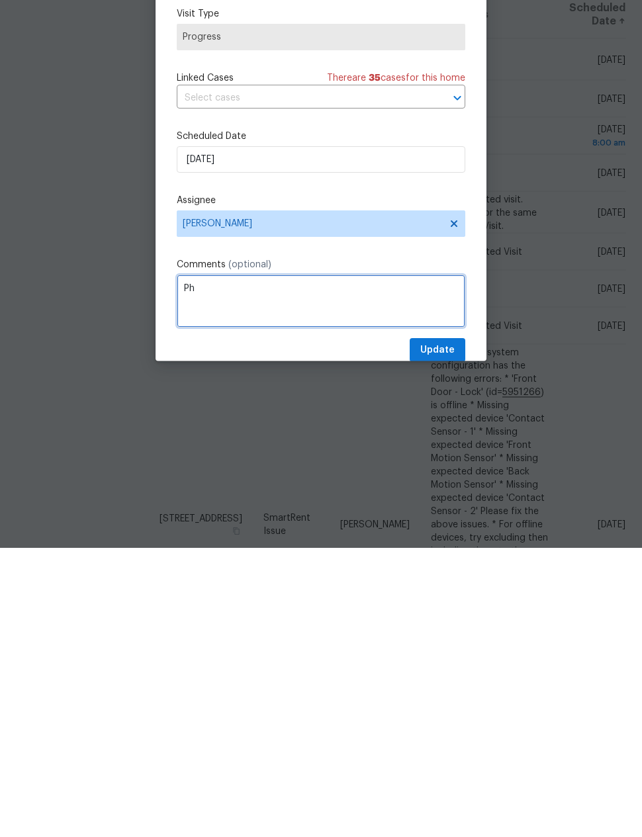
type textarea "P"
type textarea "New Listing photos replaced laminate with LVP and painted cabinets"
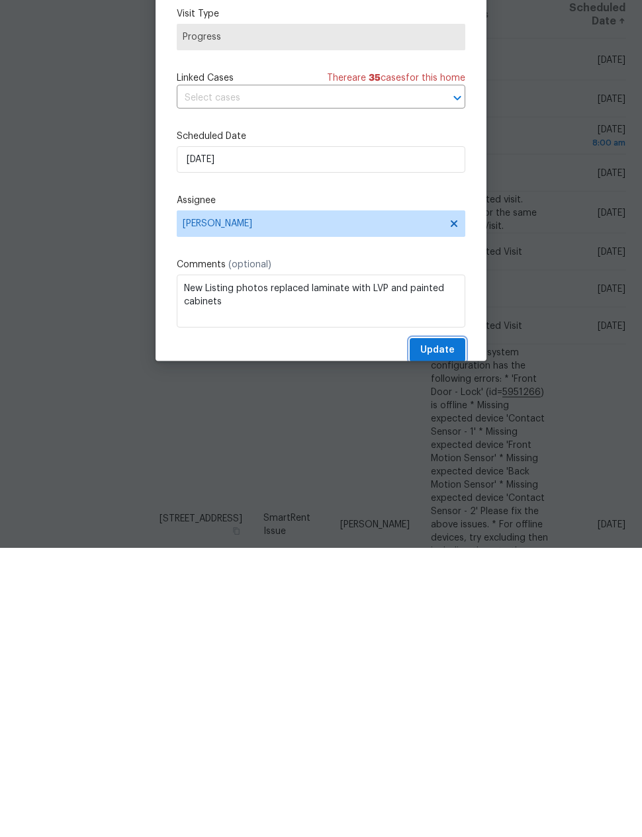
click at [445, 628] on button "Update" at bounding box center [437, 640] width 56 height 24
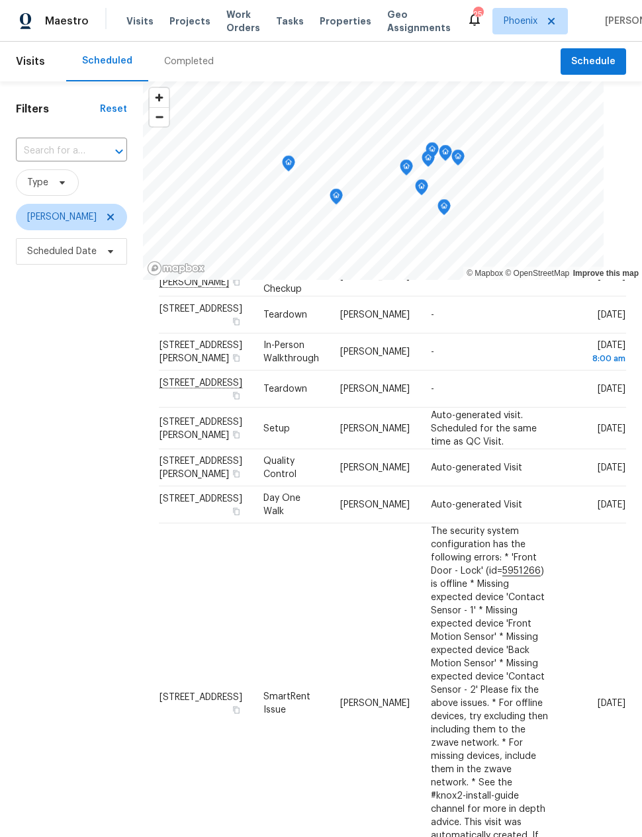
scroll to position [73, 0]
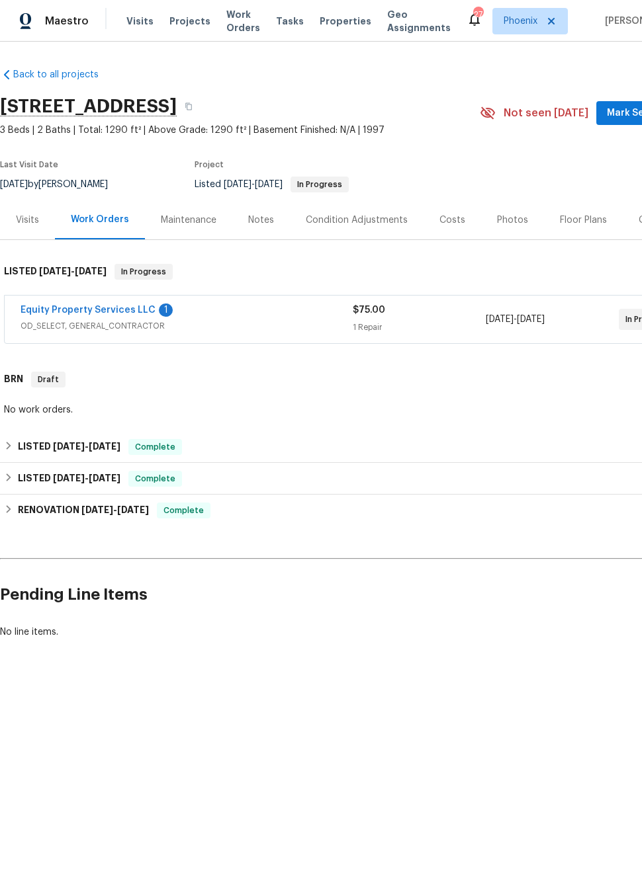
click at [95, 314] on link "Equity Property Services LLC" at bounding box center [88, 310] width 135 height 9
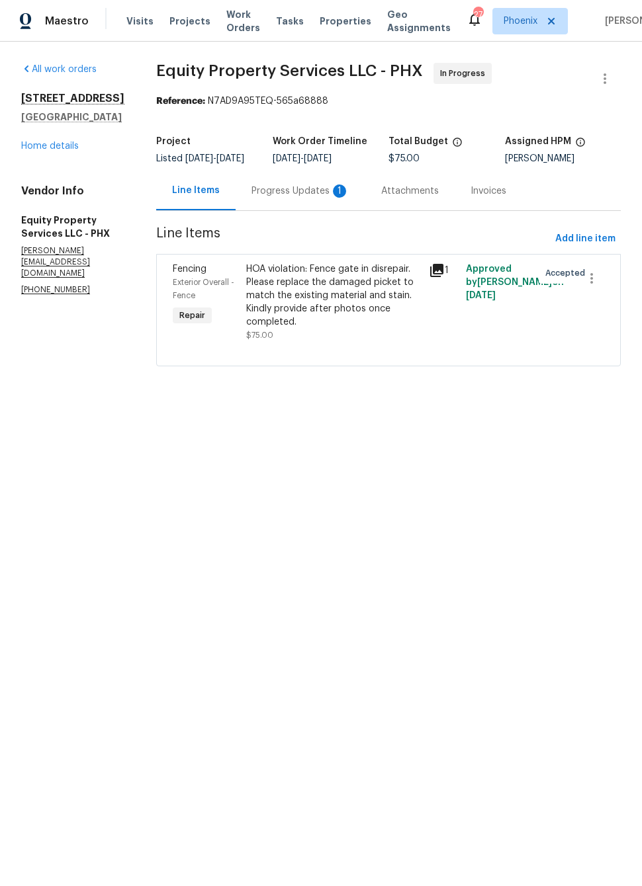
click at [436, 278] on icon at bounding box center [437, 271] width 16 height 16
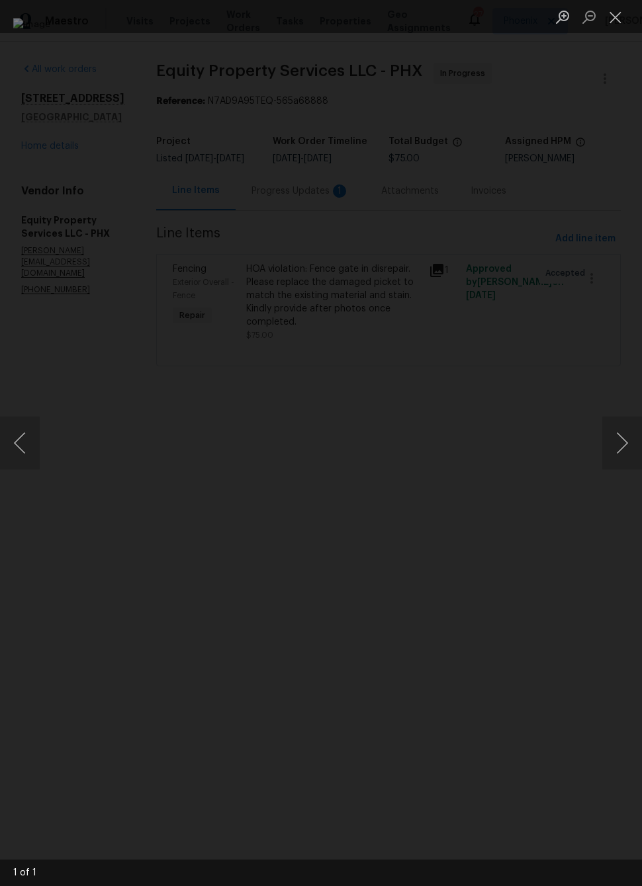
click at [599, 297] on div "Lightbox" at bounding box center [321, 443] width 642 height 886
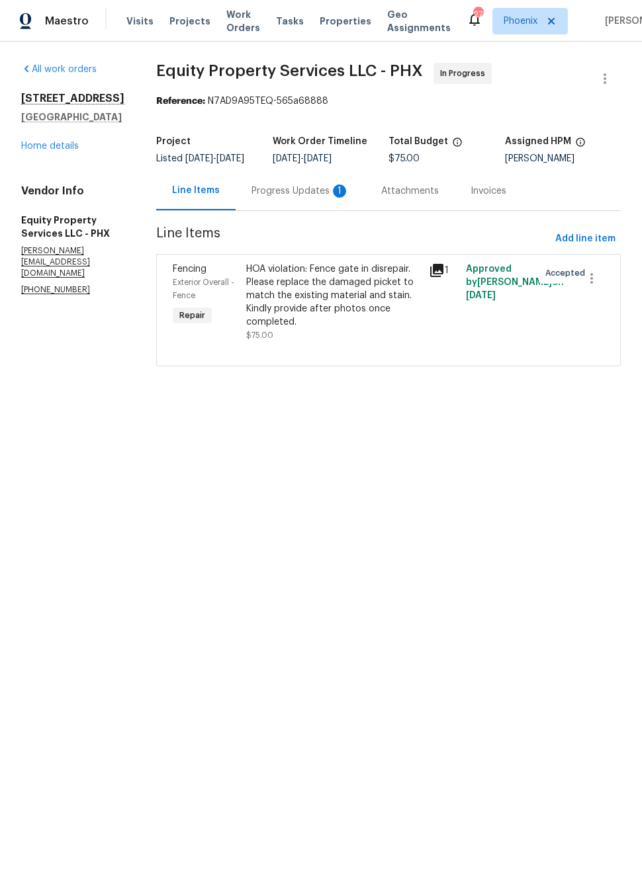
click at [292, 208] on div "Progress Updates 1" at bounding box center [300, 190] width 130 height 39
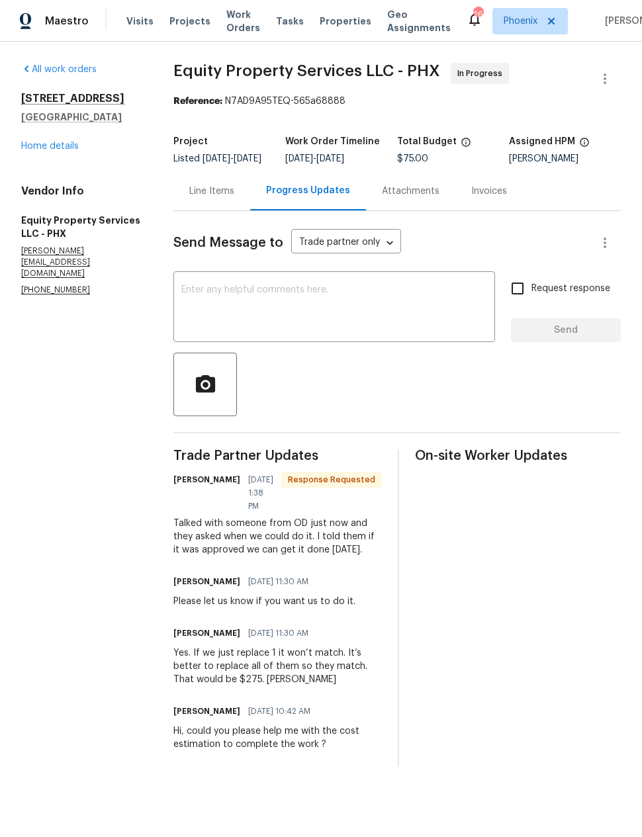
click at [222, 198] on div "Line Items" at bounding box center [211, 191] width 45 height 13
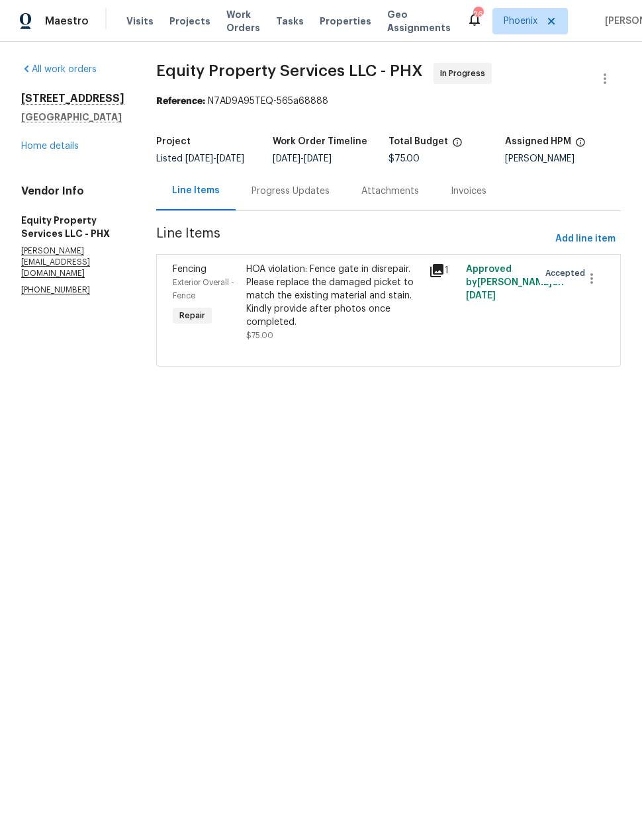
click at [437, 274] on icon at bounding box center [437, 271] width 16 height 16
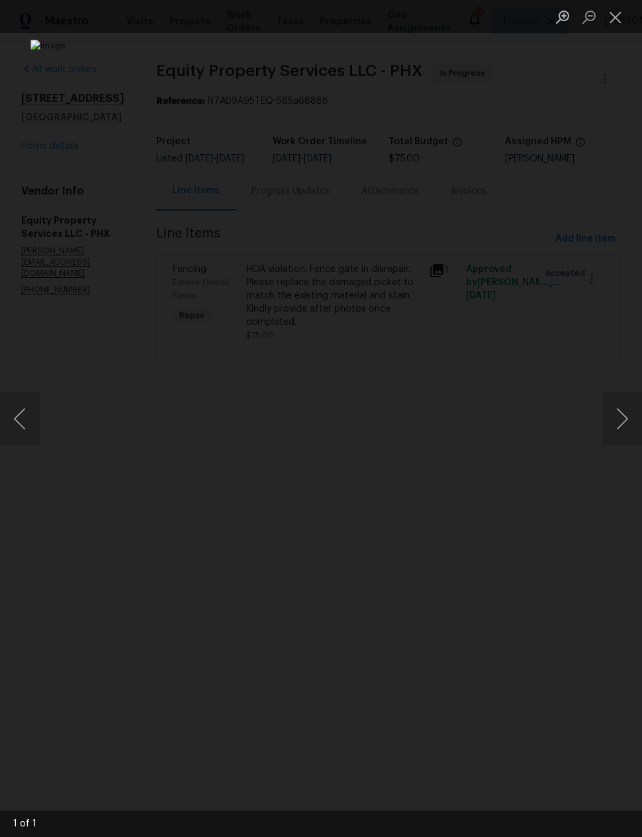
click at [619, 14] on button "Close lightbox" at bounding box center [615, 16] width 26 height 23
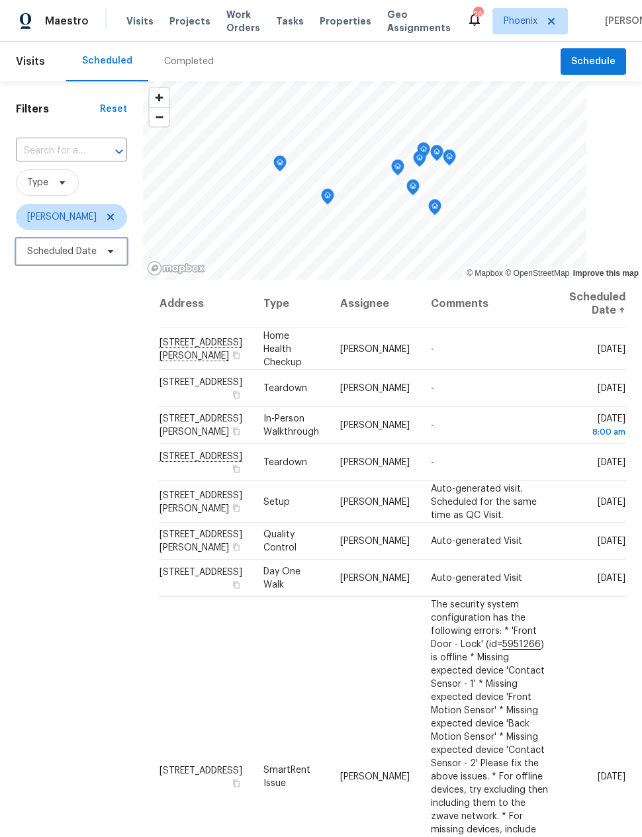
click at [109, 250] on icon at bounding box center [110, 251] width 5 height 3
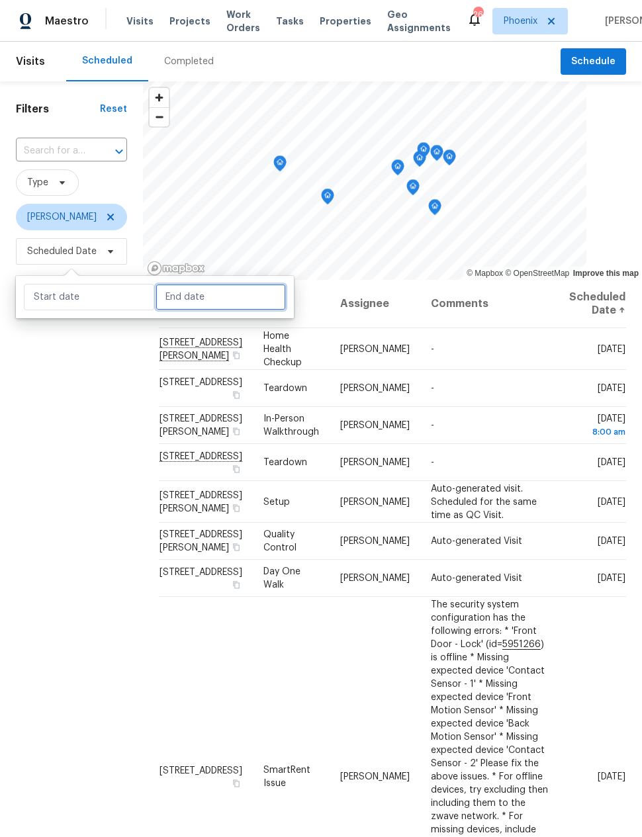
click at [254, 284] on input "text" at bounding box center [220, 297] width 130 height 26
select select "9"
select select "2025"
select select "10"
select select "2025"
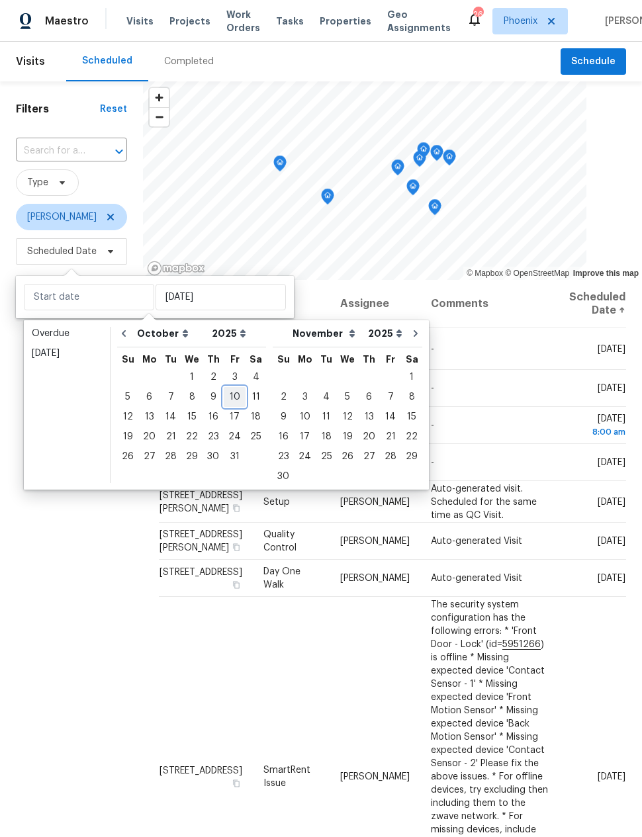
click at [233, 388] on div "10" at bounding box center [235, 397] width 22 height 19
type input "[DATE]"
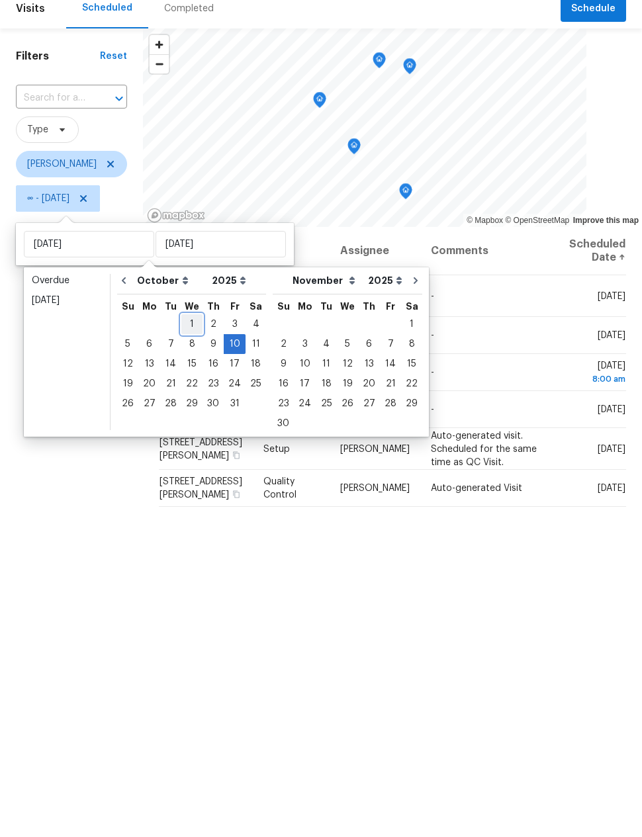
click at [193, 368] on div "1" at bounding box center [191, 377] width 21 height 19
type input "Wed, Oct 01"
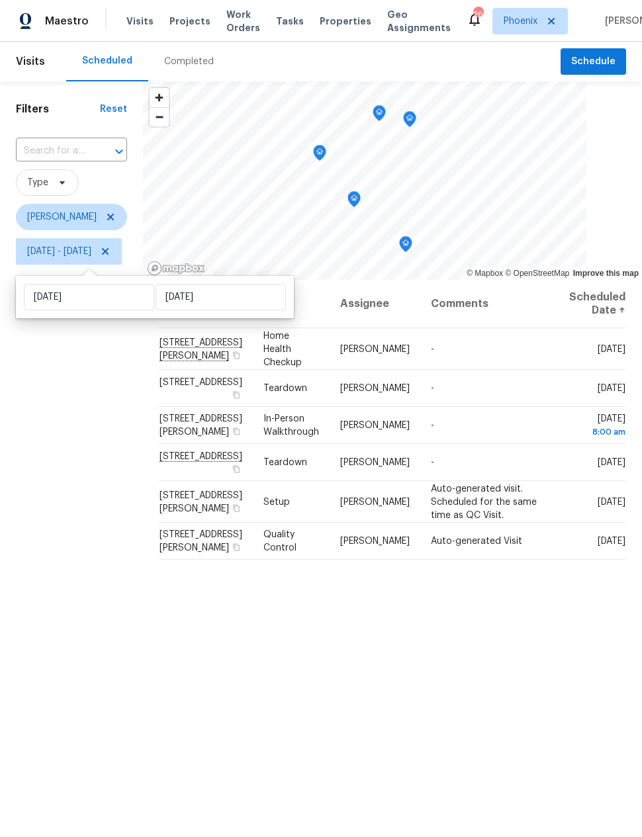
click at [103, 568] on div "Filters Reset ​ Type Nick Pulliam Wed, Oct 01 - Fri, Oct 10" at bounding box center [71, 515] width 143 height 868
click at [503, 656] on div "Address Type Assignee Comments Scheduled Date ↑ 3013 S 102nd Ln, Tolleson, AZ 8…" at bounding box center [392, 614] width 499 height 669
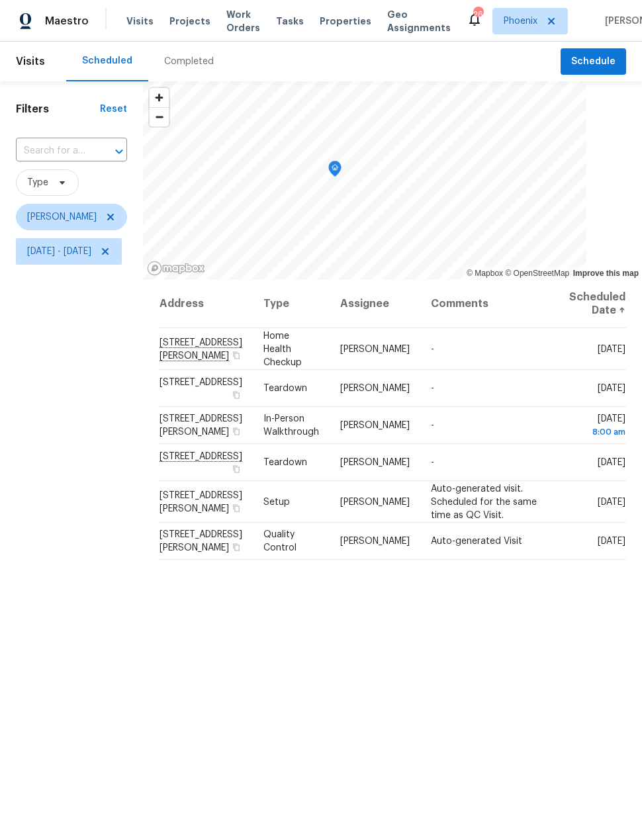
click at [125, 520] on div "Filters Reset ​ Type Nick Pulliam Wed, Oct 01 - Fri, Oct 10" at bounding box center [71, 515] width 143 height 868
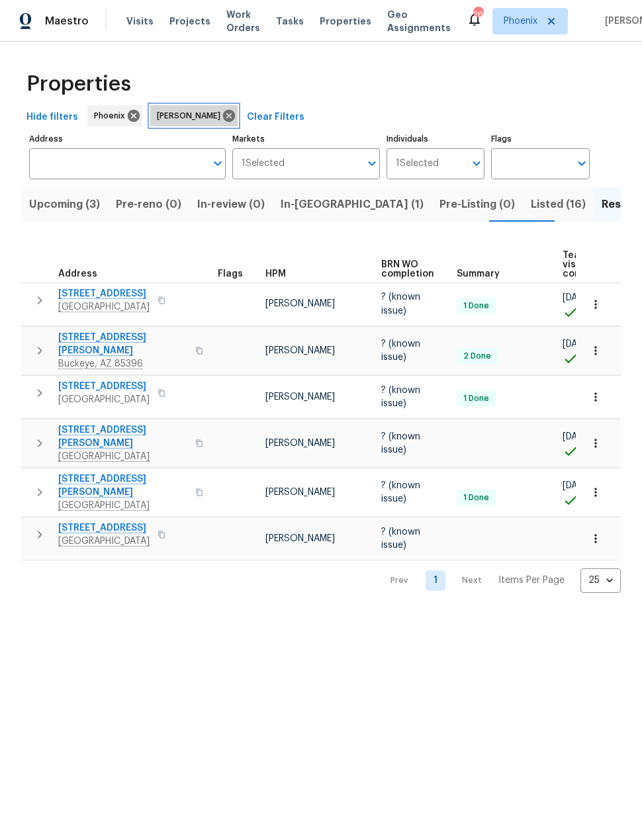
click at [223, 114] on icon at bounding box center [229, 116] width 12 height 12
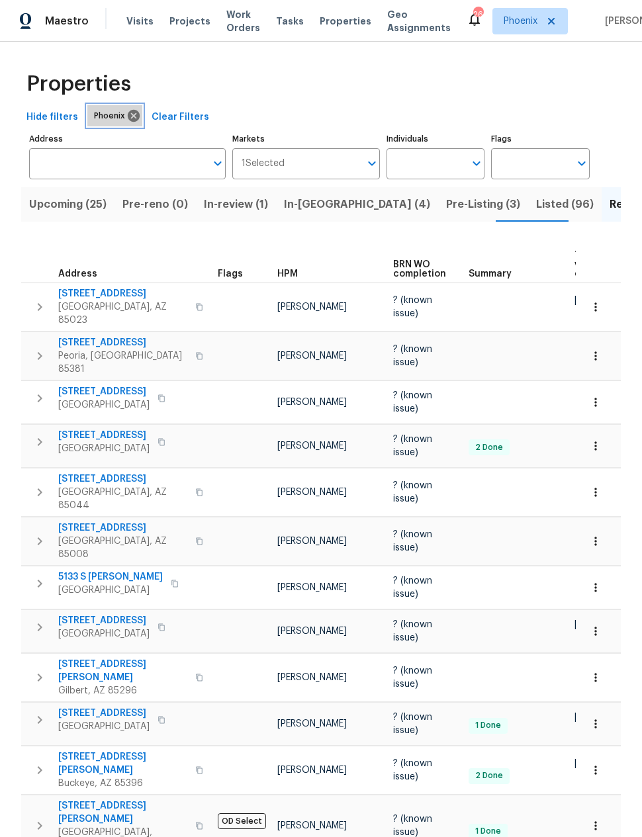
click at [128, 118] on icon at bounding box center [133, 115] width 15 height 15
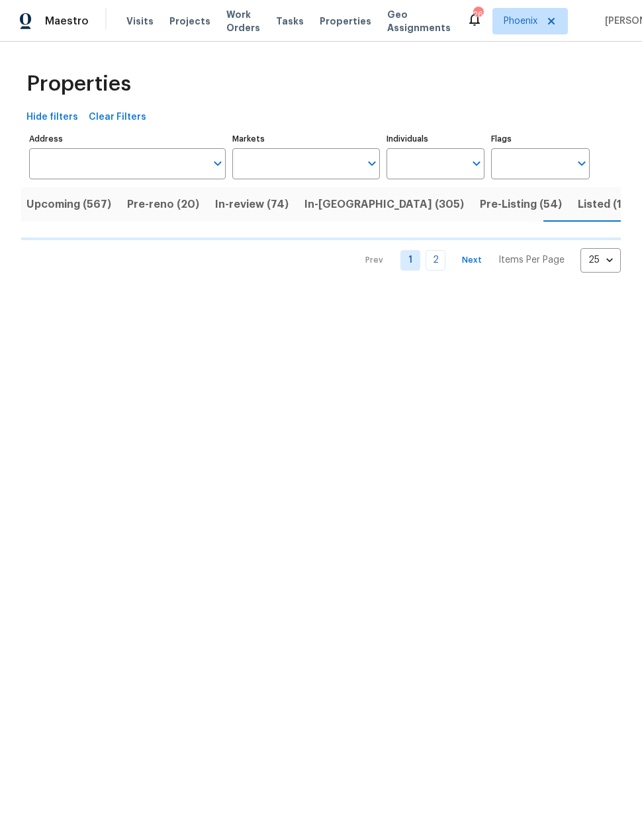
scroll to position [0, 4]
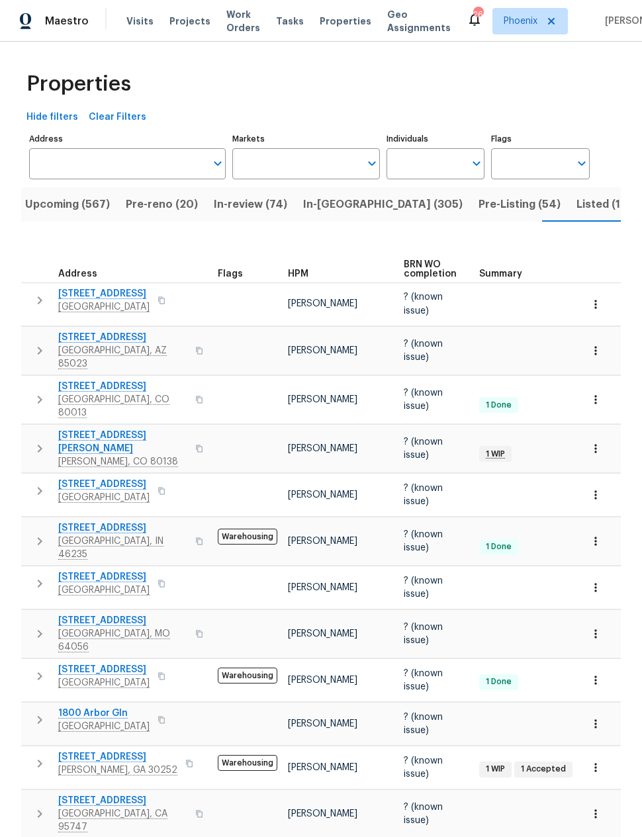
click at [85, 210] on span "Upcoming (567)" at bounding box center [67, 204] width 85 height 19
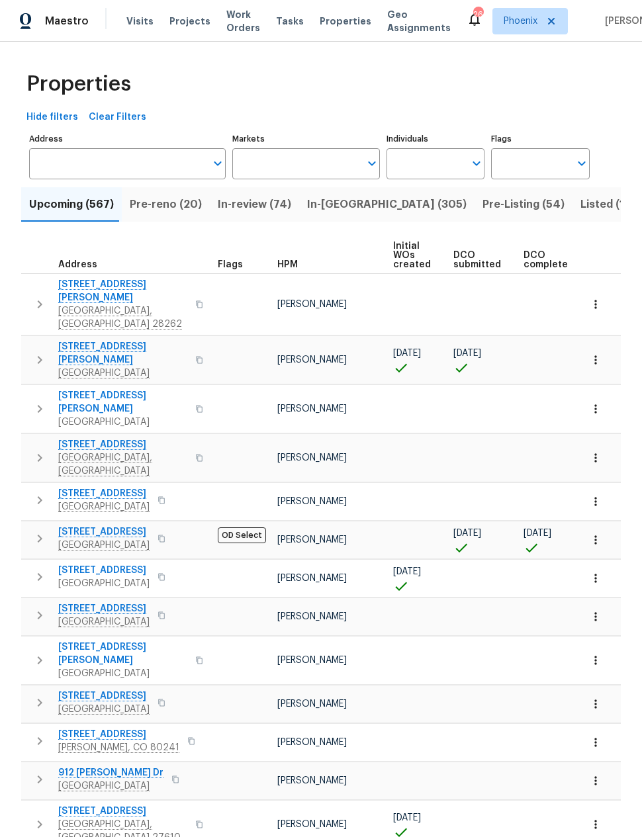
click at [170, 204] on span "Pre-reno (20)" at bounding box center [166, 204] width 72 height 19
